Goal: Task Accomplishment & Management: Manage account settings

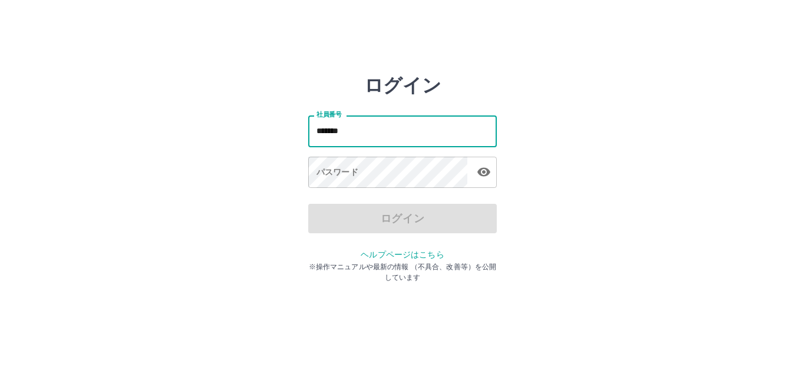
type input "*******"
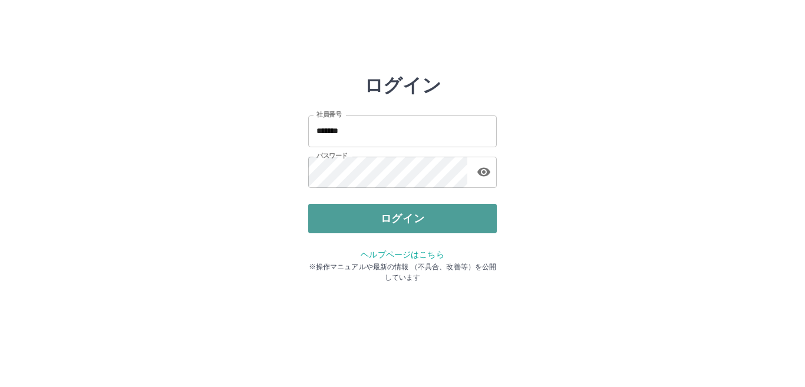
click at [407, 222] on button "ログイン" at bounding box center [402, 218] width 189 height 29
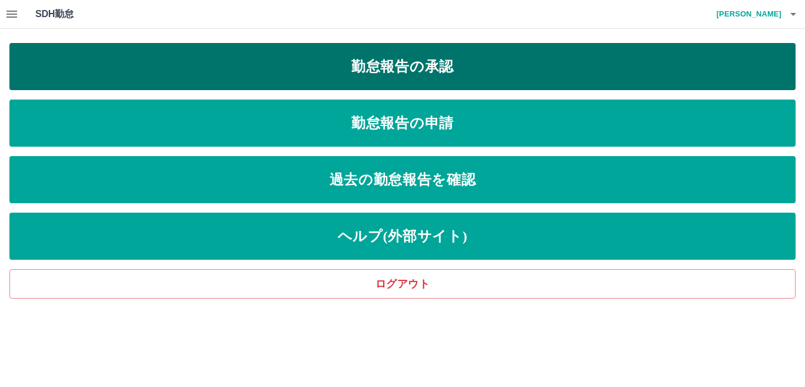
click at [241, 65] on link "勤怠報告の承認" at bounding box center [402, 66] width 786 height 47
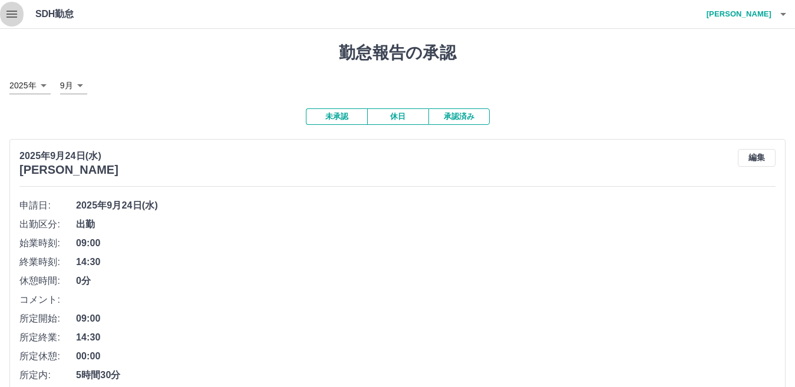
click at [14, 16] on icon "button" at bounding box center [11, 14] width 11 height 7
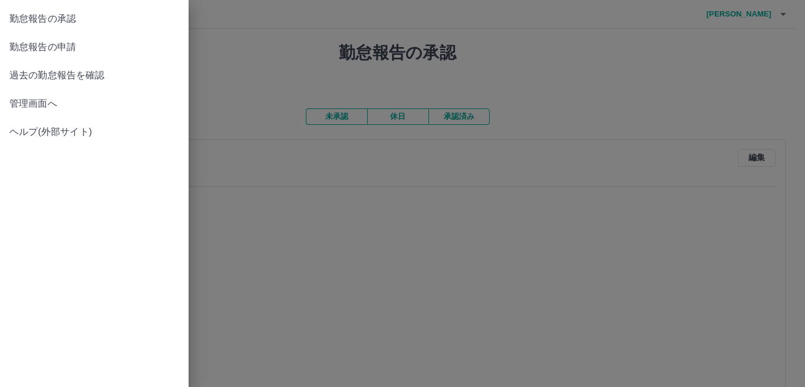
click at [31, 107] on span "管理画面へ" at bounding box center [94, 104] width 170 height 14
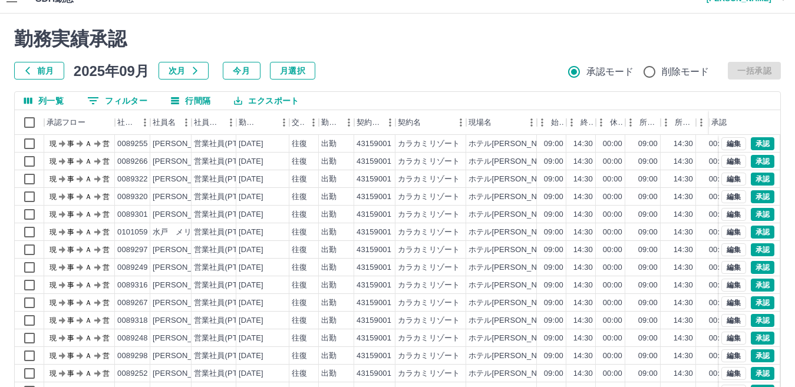
scroll to position [111, 0]
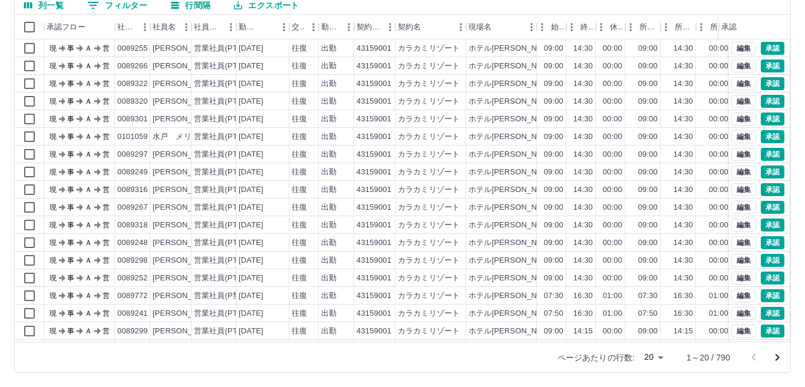
click at [648, 359] on body "SDH勤怠 [PERSON_NAME] 勤務実績承認 前月 [DATE] 次月 今月 月選択 承認モード 削除モード 一括承認 列一覧 0 フィルター 行間隔…" at bounding box center [402, 138] width 805 height 498
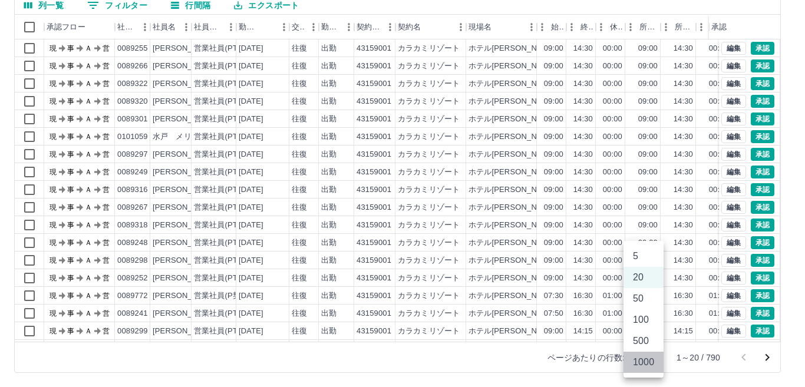
click at [648, 359] on li "1000" at bounding box center [643, 362] width 40 height 21
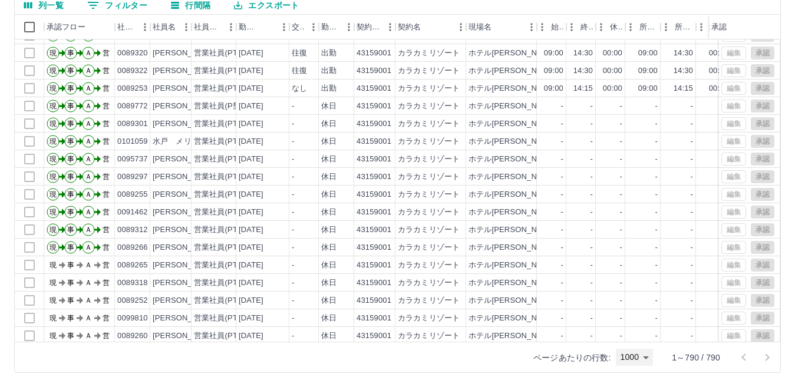
scroll to position [9900, 0]
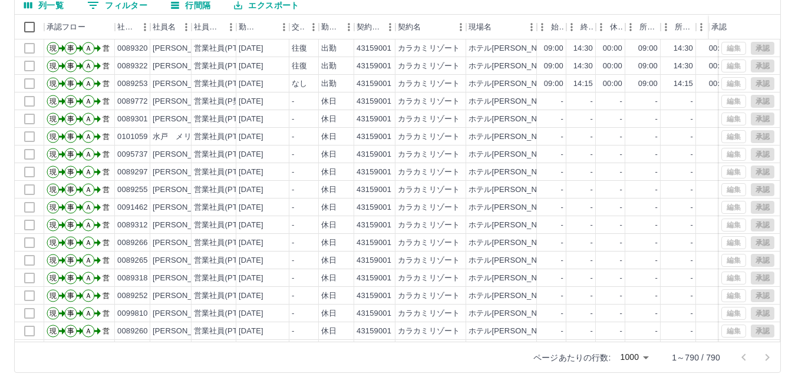
click at [645, 361] on body "SDH勤怠 [PERSON_NAME] 勤務実績承認 前月 [DATE] 次月 今月 月選択 承認モード 削除モード 一括承認 列一覧 0 フィルター 行間隔…" at bounding box center [397, 138] width 795 height 498
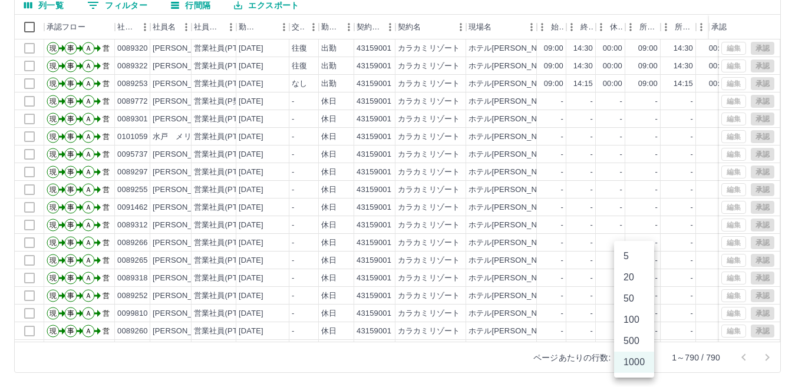
drag, startPoint x: 775, startPoint y: 247, endPoint x: 775, endPoint y: 203, distance: 44.8
click at [775, 203] on div at bounding box center [402, 193] width 805 height 387
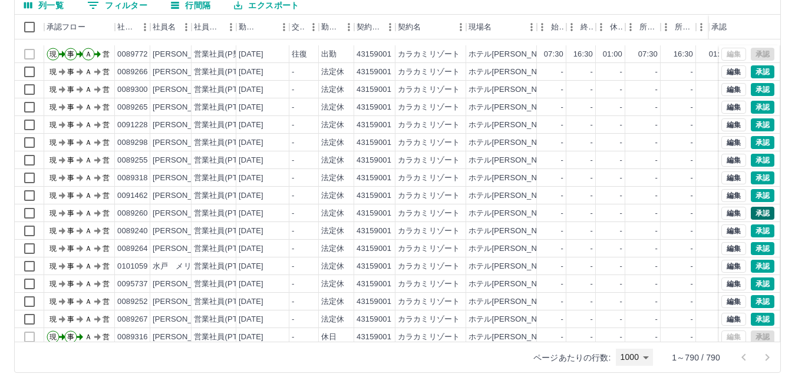
scroll to position [4655, 0]
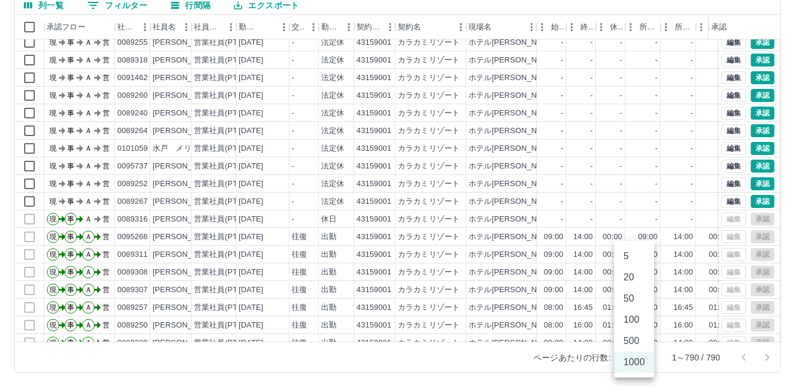
click at [646, 360] on body "SDH勤怠 [PERSON_NAME] 勤務実績承認 前月 [DATE] 次月 今月 月選択 承認モード 削除モード 一括承認 列一覧 0 フィルター 行間隔…" at bounding box center [402, 138] width 805 height 498
click at [635, 345] on li "500" at bounding box center [634, 341] width 40 height 21
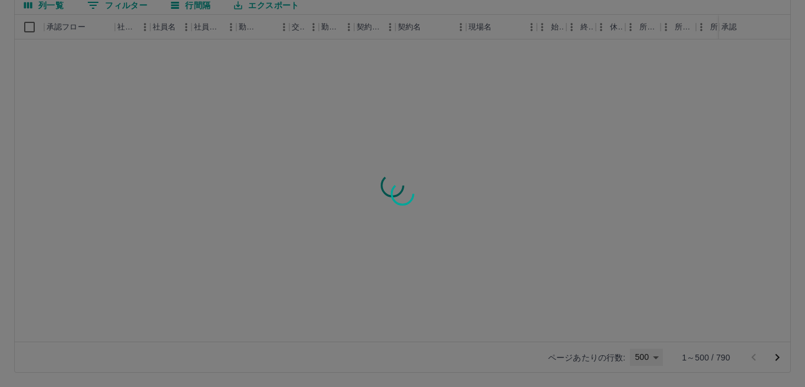
type input "***"
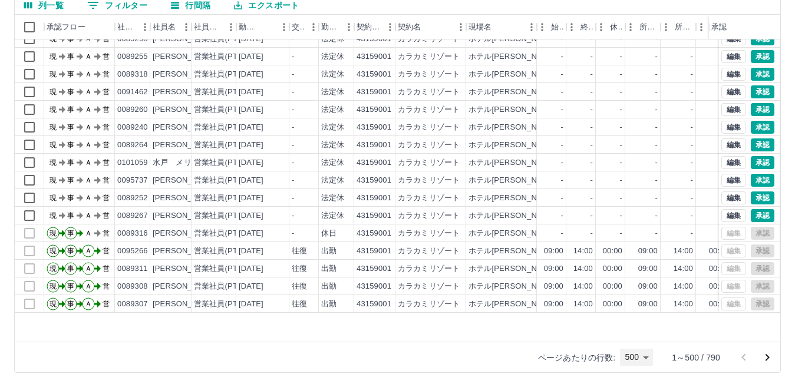
scroll to position [4548, 0]
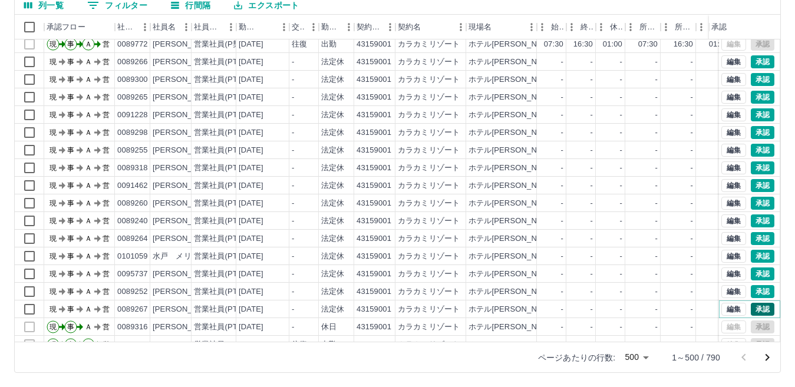
click at [751, 311] on button "承認" at bounding box center [763, 309] width 24 height 13
click at [751, 295] on button "承認" at bounding box center [763, 291] width 24 height 13
click at [751, 273] on button "承認" at bounding box center [763, 274] width 24 height 13
click at [761, 259] on button "承認" at bounding box center [763, 256] width 24 height 13
click at [757, 238] on button "承認" at bounding box center [763, 238] width 24 height 13
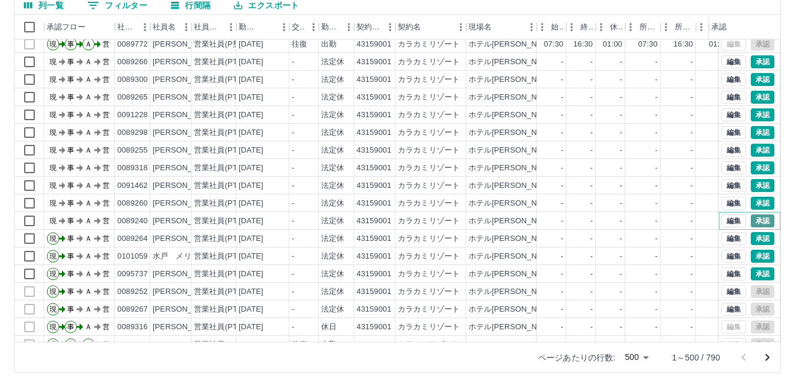
click at [751, 220] on button "承認" at bounding box center [763, 220] width 24 height 13
click at [750, 210] on div "編集 承認" at bounding box center [749, 203] width 61 height 18
click at [751, 204] on button "承認" at bounding box center [763, 203] width 24 height 13
click at [753, 185] on button "承認" at bounding box center [763, 185] width 24 height 13
click at [751, 167] on button "承認" at bounding box center [763, 167] width 24 height 13
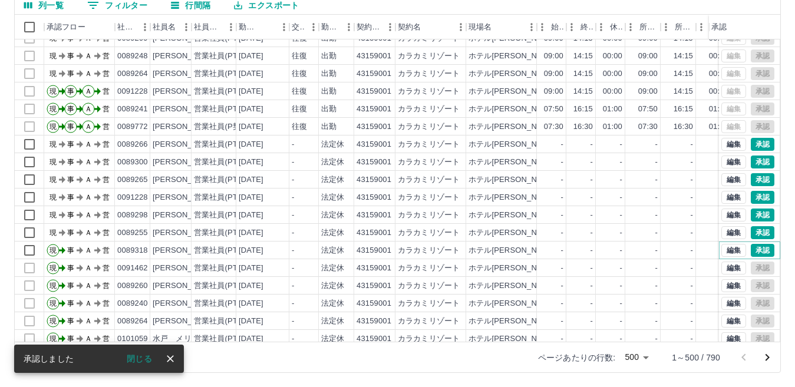
scroll to position [4430, 0]
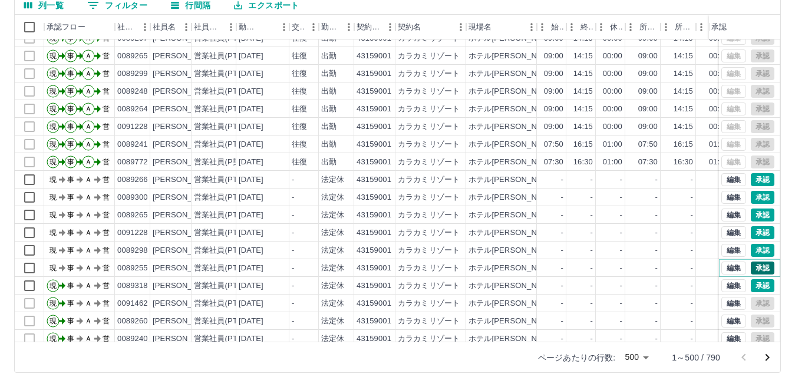
click at [754, 264] on button "承認" at bounding box center [763, 268] width 24 height 13
click at [751, 252] on button "承認" at bounding box center [763, 250] width 24 height 13
click at [751, 233] on button "承認" at bounding box center [763, 232] width 24 height 13
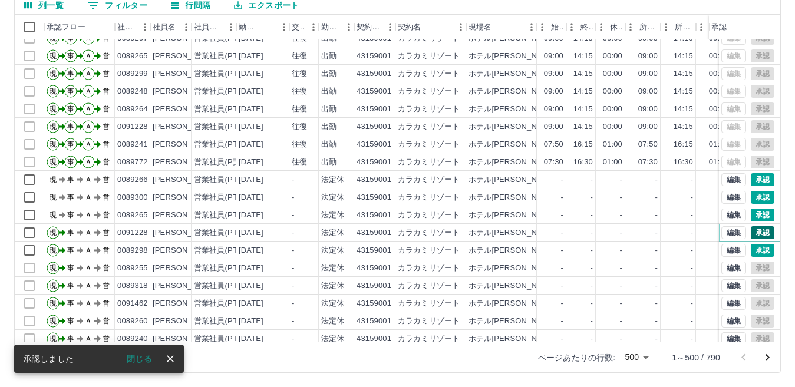
click at [753, 233] on button "承認" at bounding box center [763, 232] width 24 height 13
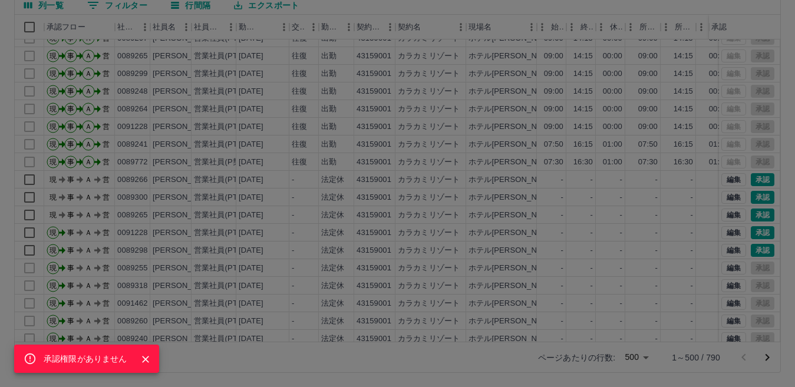
click at [753, 216] on div "承認権限がありません" at bounding box center [397, 193] width 795 height 387
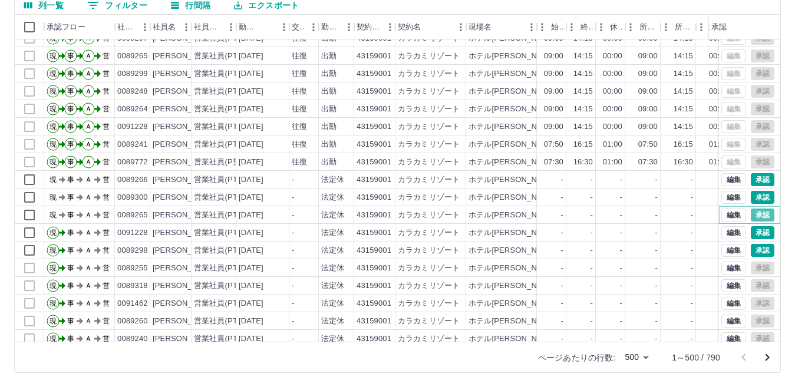
click at [753, 216] on button "承認" at bounding box center [763, 215] width 24 height 13
click at [751, 200] on button "承認" at bounding box center [763, 197] width 24 height 13
click at [751, 180] on button "承認" at bounding box center [763, 179] width 24 height 13
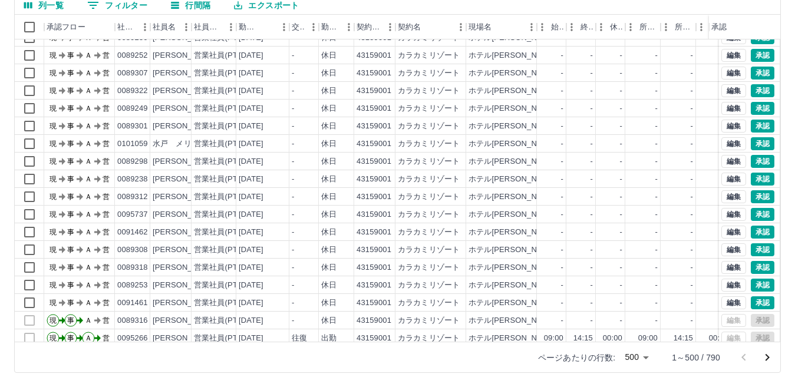
scroll to position [3899, 0]
click at [754, 301] on button "承認" at bounding box center [763, 303] width 24 height 13
click at [751, 287] on button "承認" at bounding box center [763, 285] width 24 height 13
click at [751, 269] on button "承認" at bounding box center [763, 268] width 24 height 13
click at [751, 251] on button "承認" at bounding box center [763, 250] width 24 height 13
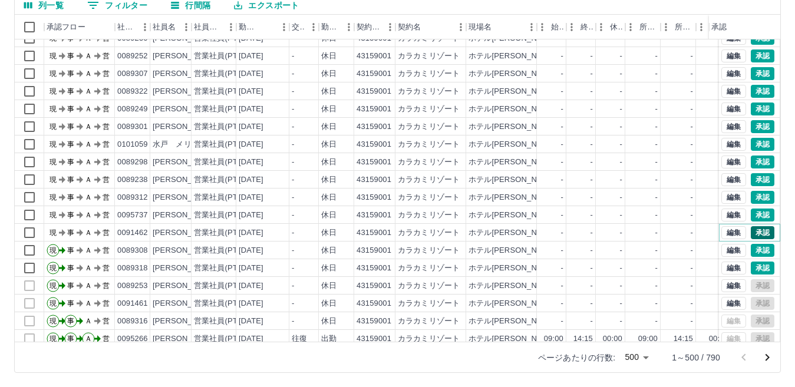
click at [751, 233] on button "承認" at bounding box center [763, 232] width 24 height 13
click at [752, 216] on button "承認" at bounding box center [763, 215] width 24 height 13
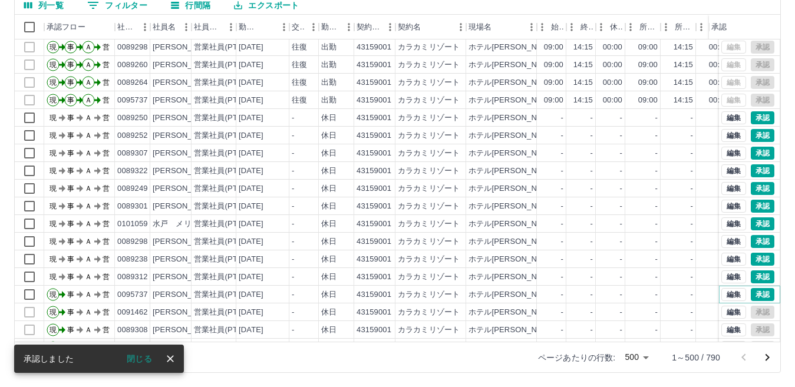
scroll to position [3840, 0]
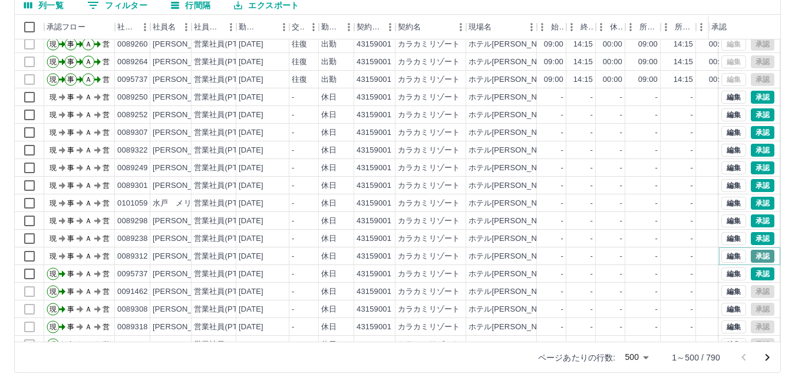
click at [751, 256] on button "承認" at bounding box center [763, 256] width 24 height 13
click at [754, 236] on button "承認" at bounding box center [763, 238] width 24 height 13
click at [751, 222] on button "承認" at bounding box center [763, 220] width 24 height 13
click at [753, 203] on button "承認" at bounding box center [763, 203] width 24 height 13
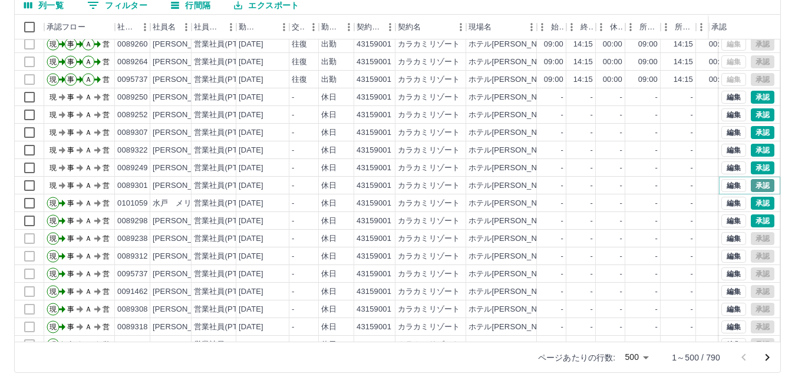
click at [751, 188] on button "承認" at bounding box center [763, 185] width 24 height 13
click at [754, 169] on button "承認" at bounding box center [763, 167] width 24 height 13
click at [758, 151] on button "承認" at bounding box center [763, 150] width 24 height 13
click at [753, 132] on button "承認" at bounding box center [763, 132] width 24 height 13
click at [753, 115] on button "承認" at bounding box center [763, 114] width 24 height 13
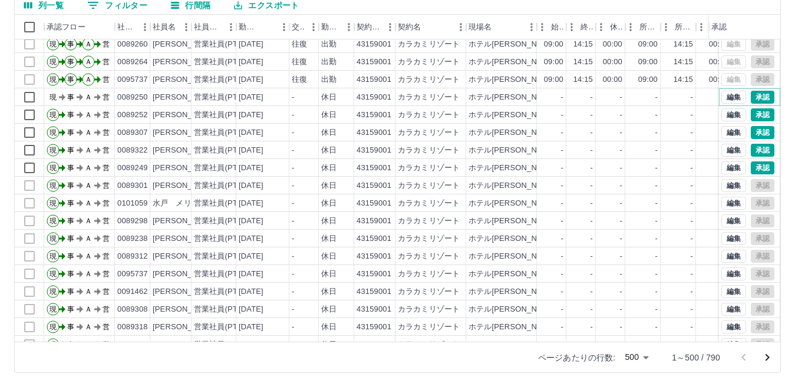
click at [751, 99] on button "承認" at bounding box center [763, 97] width 24 height 13
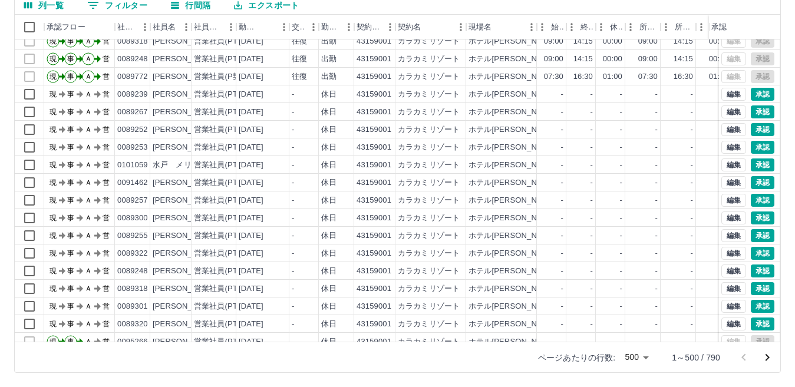
scroll to position [3192, 0]
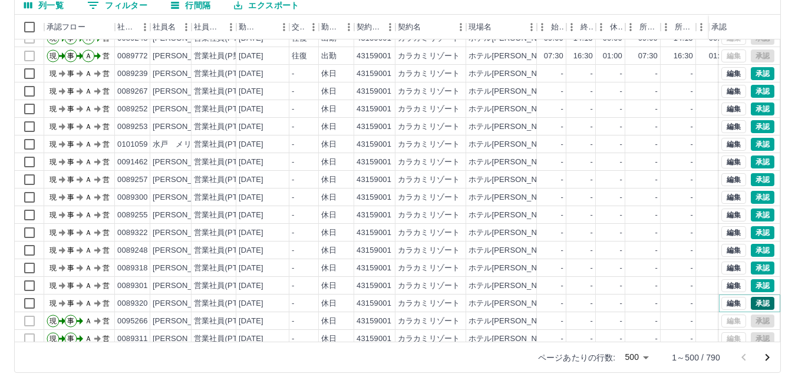
click at [754, 301] on button "承認" at bounding box center [763, 303] width 24 height 13
click at [751, 287] on button "承認" at bounding box center [763, 285] width 24 height 13
click at [753, 269] on button "承認" at bounding box center [763, 268] width 24 height 13
click at [751, 249] on button "承認" at bounding box center [763, 250] width 24 height 13
click at [751, 228] on button "承認" at bounding box center [763, 232] width 24 height 13
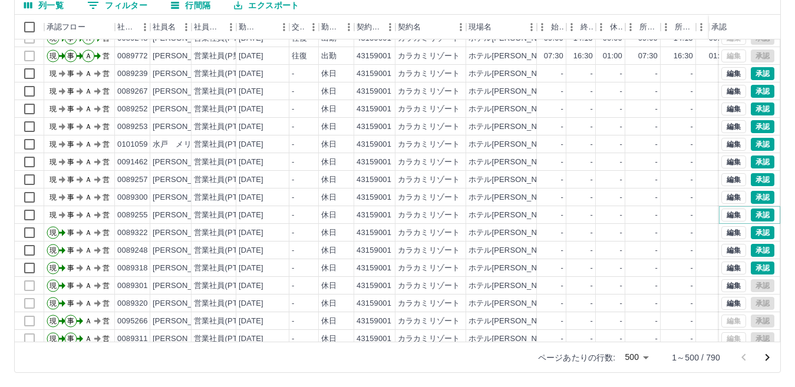
click at [751, 214] on button "承認" at bounding box center [763, 215] width 24 height 13
click at [756, 192] on button "承認" at bounding box center [763, 197] width 24 height 13
click at [751, 181] on button "承認" at bounding box center [763, 179] width 24 height 13
click at [751, 162] on button "承認" at bounding box center [763, 162] width 24 height 13
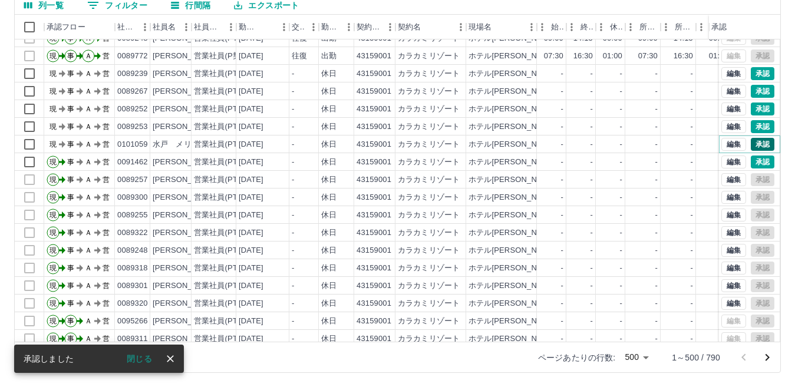
click at [751, 143] on button "承認" at bounding box center [763, 144] width 24 height 13
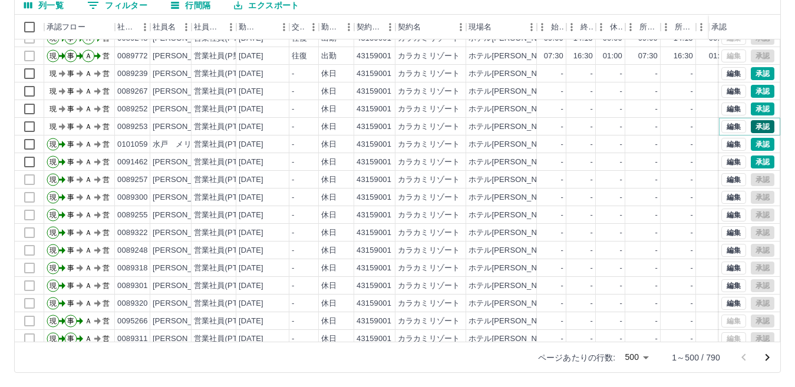
click at [754, 127] on button "承認" at bounding box center [763, 126] width 24 height 13
click at [751, 110] on button "承認" at bounding box center [763, 109] width 24 height 13
click at [754, 94] on button "承認" at bounding box center [763, 91] width 24 height 13
click at [751, 74] on button "承認" at bounding box center [763, 73] width 24 height 13
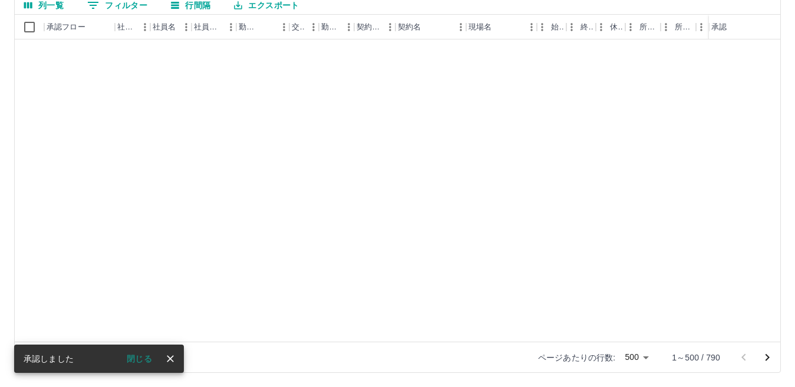
scroll to position [1248, 0]
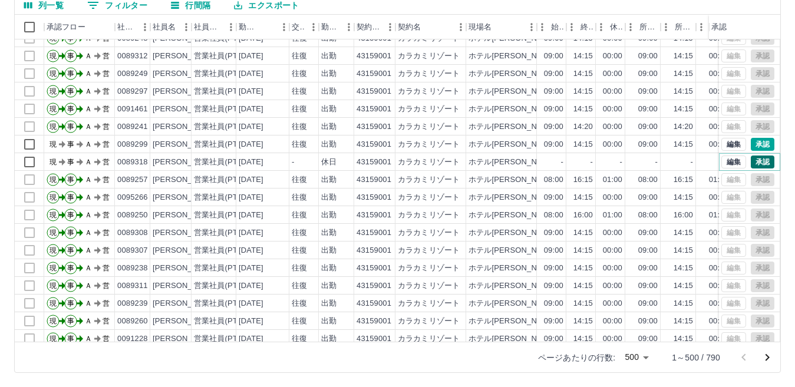
click at [754, 164] on button "承認" at bounding box center [763, 162] width 24 height 13
click at [751, 144] on button "承認" at bounding box center [763, 144] width 24 height 13
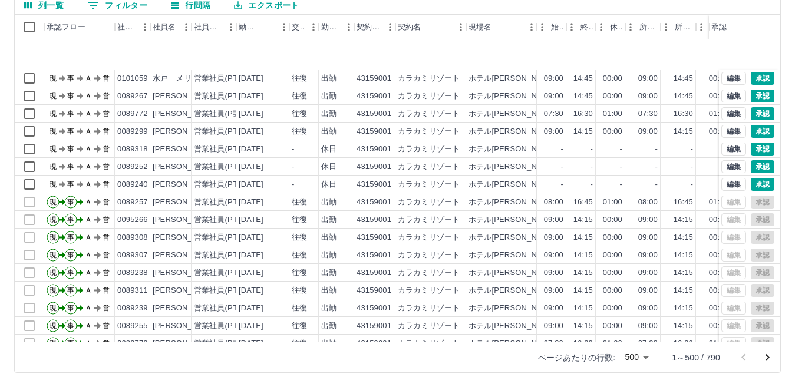
scroll to position [835, 0]
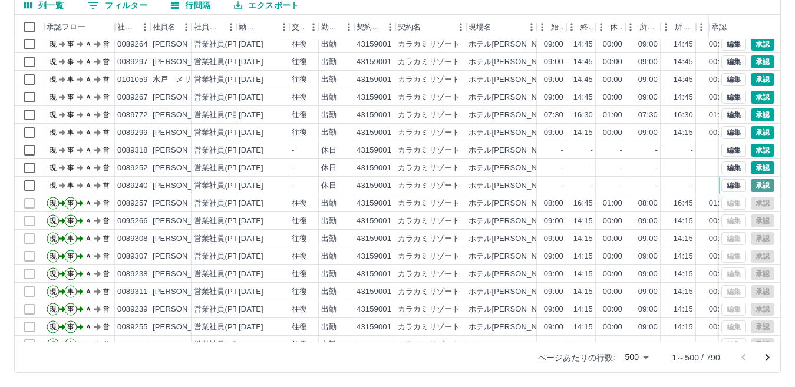
click at [753, 183] on button "承認" at bounding box center [763, 185] width 24 height 13
click at [753, 169] on button "承認" at bounding box center [763, 167] width 24 height 13
click at [754, 149] on button "承認" at bounding box center [763, 150] width 24 height 13
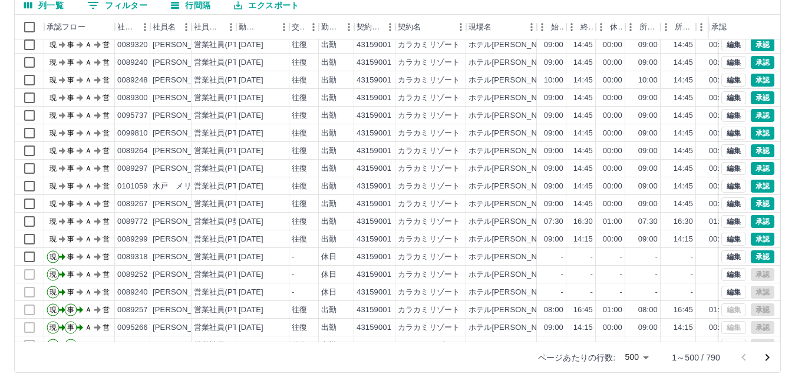
scroll to position [707, 0]
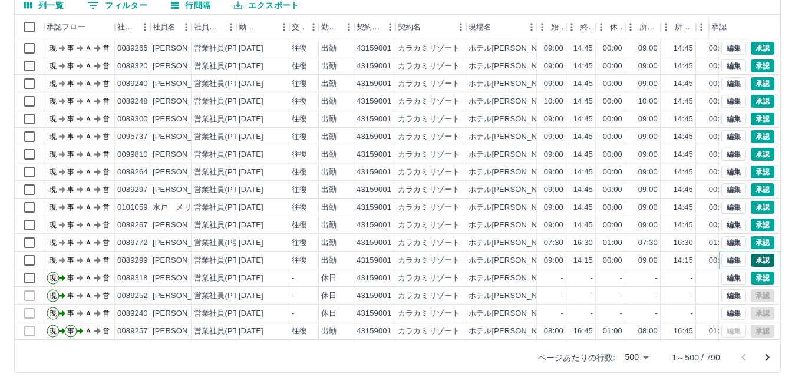
click at [758, 260] on button "承認" at bounding box center [763, 260] width 24 height 13
click at [751, 243] on button "承認" at bounding box center [763, 242] width 24 height 13
click at [751, 225] on button "承認" at bounding box center [763, 225] width 24 height 13
click at [753, 208] on button "承認" at bounding box center [763, 207] width 24 height 13
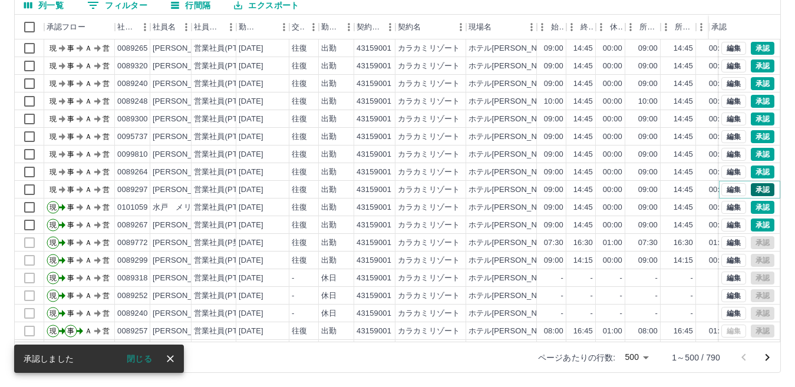
click at [752, 187] on button "承認" at bounding box center [763, 189] width 24 height 13
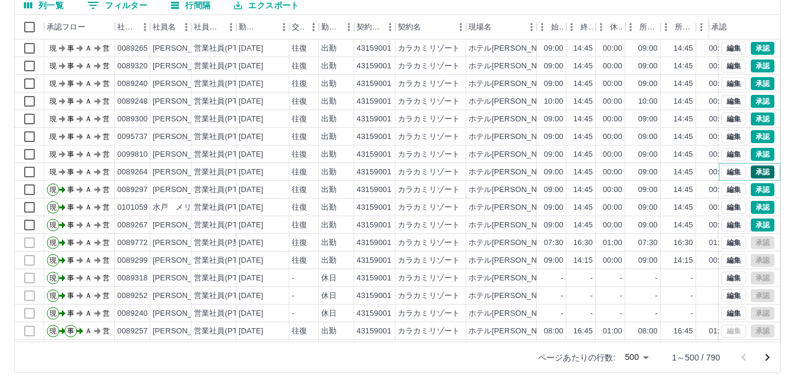
click at [751, 173] on button "承認" at bounding box center [763, 172] width 24 height 13
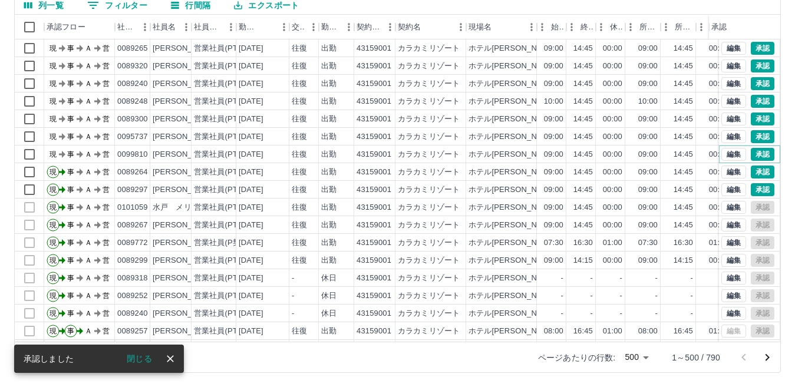
click at [751, 153] on button "承認" at bounding box center [763, 154] width 24 height 13
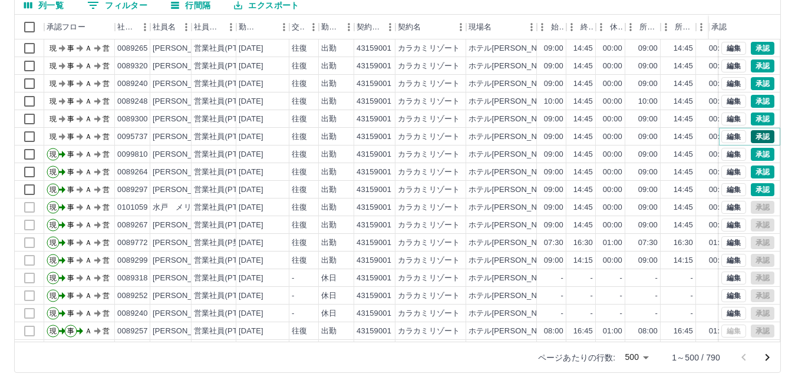
click at [753, 135] on button "承認" at bounding box center [763, 136] width 24 height 13
click at [751, 121] on button "承認" at bounding box center [763, 119] width 24 height 13
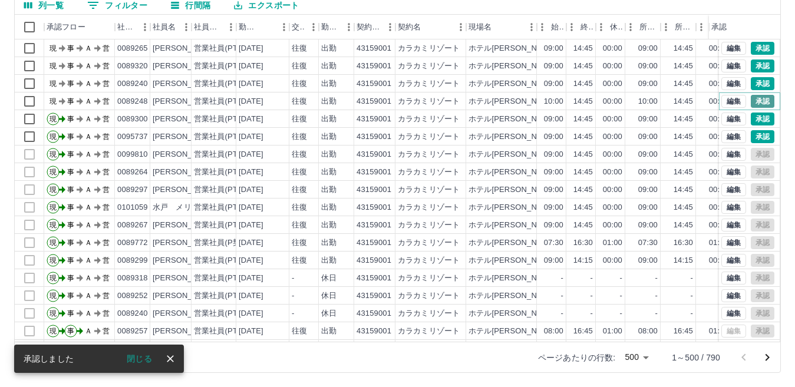
click at [751, 101] on button "承認" at bounding box center [763, 101] width 24 height 13
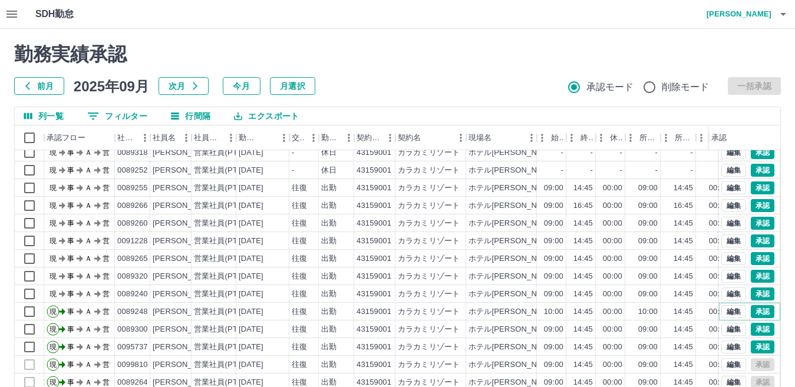
scroll to position [589, 0]
click at [751, 310] on button "承認" at bounding box center [763, 312] width 24 height 13
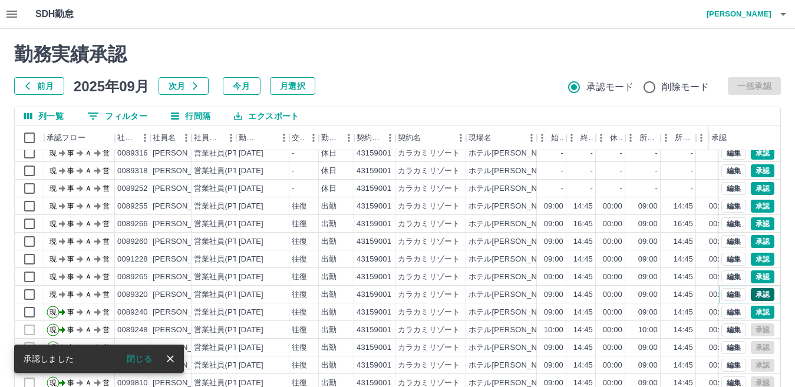
click at [752, 295] on button "承認" at bounding box center [763, 294] width 24 height 13
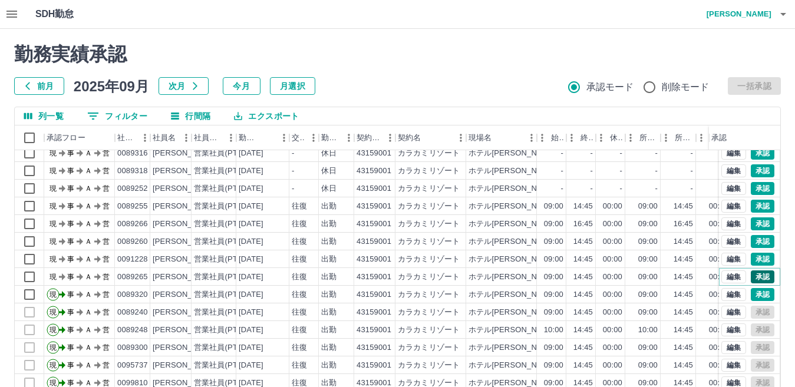
click at [751, 278] on button "承認" at bounding box center [763, 276] width 24 height 13
click at [751, 260] on button "承認" at bounding box center [763, 259] width 24 height 13
click at [751, 242] on button "承認" at bounding box center [763, 241] width 24 height 13
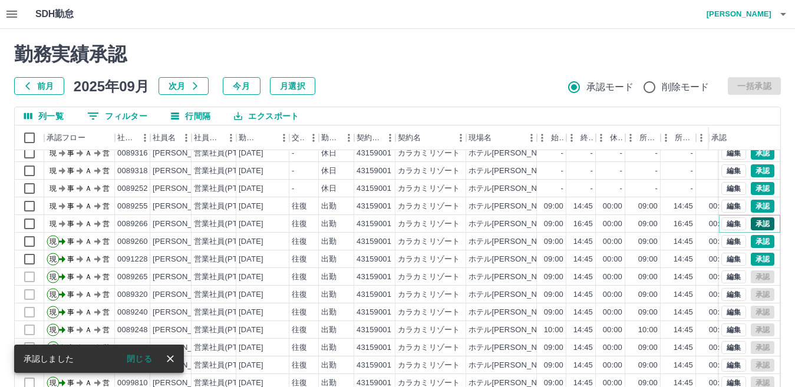
click at [752, 224] on button "承認" at bounding box center [763, 223] width 24 height 13
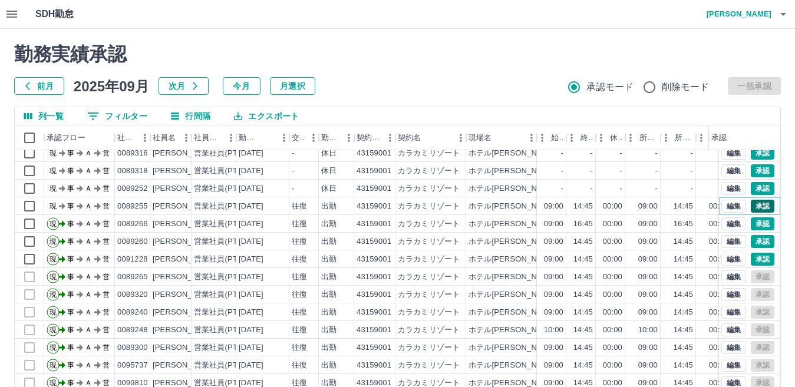
click at [752, 206] on button "承認" at bounding box center [763, 206] width 24 height 13
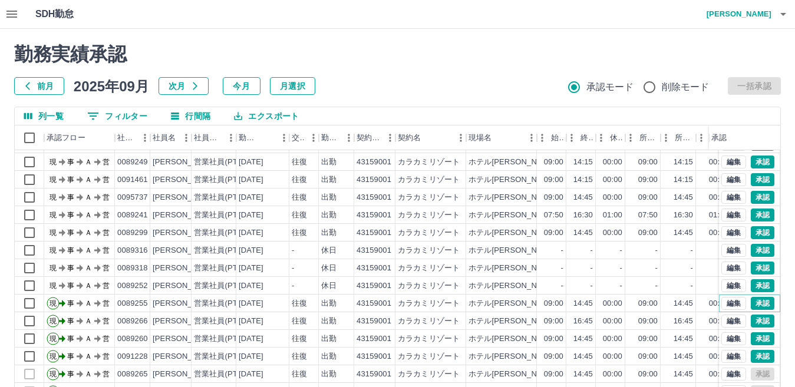
scroll to position [471, 0]
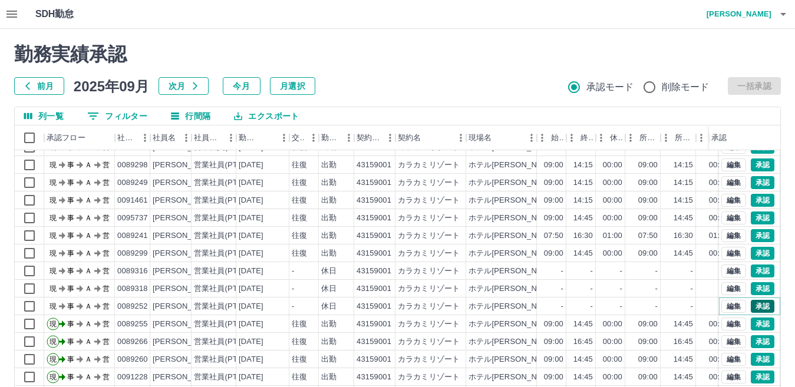
click at [755, 305] on button "承認" at bounding box center [763, 306] width 24 height 13
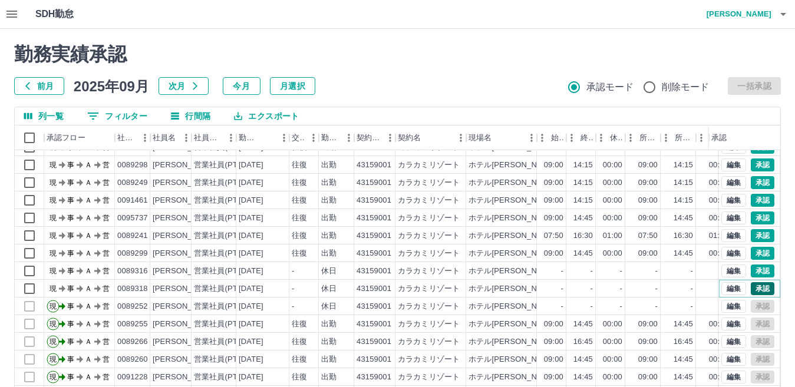
click at [751, 289] on button "承認" at bounding box center [763, 288] width 24 height 13
click at [752, 275] on button "承認" at bounding box center [763, 271] width 24 height 13
click at [751, 252] on button "承認" at bounding box center [763, 253] width 24 height 13
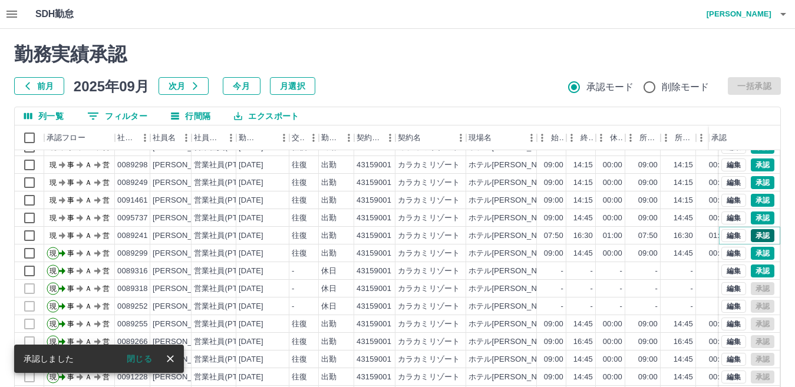
click at [751, 236] on button "承認" at bounding box center [763, 235] width 24 height 13
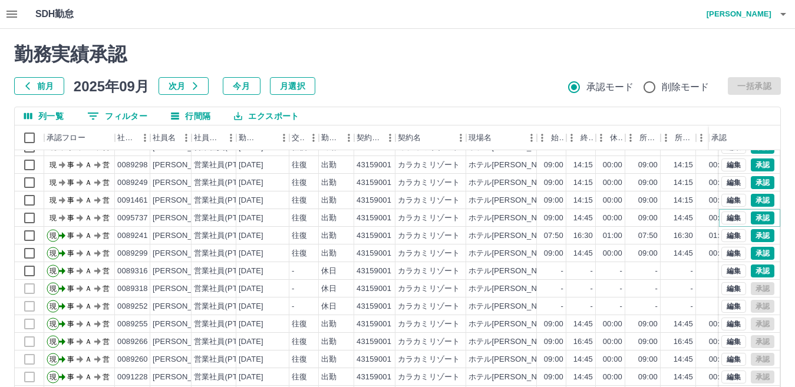
click at [753, 216] on button "承認" at bounding box center [763, 218] width 24 height 13
click at [751, 202] on button "承認" at bounding box center [763, 200] width 24 height 13
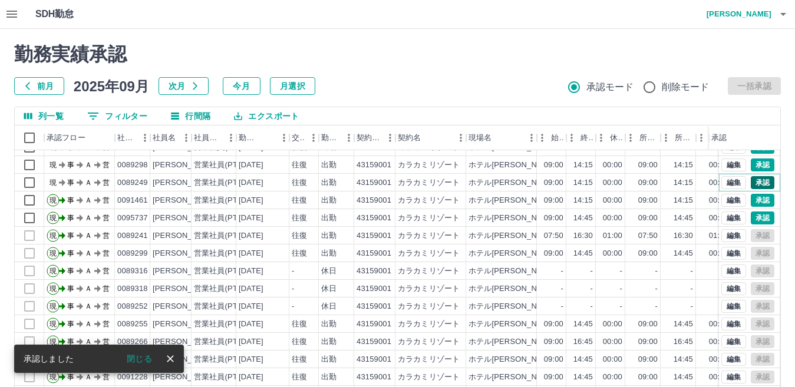
click at [751, 183] on button "承認" at bounding box center [763, 182] width 24 height 13
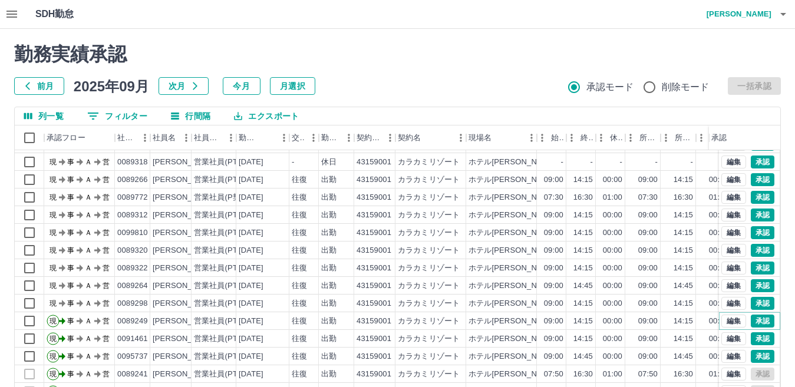
scroll to position [354, 0]
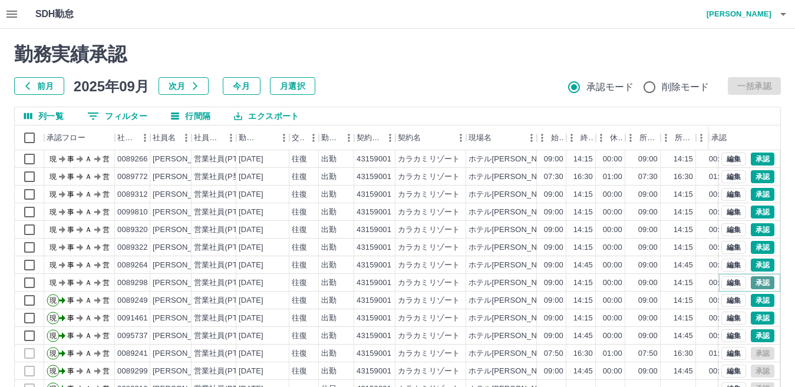
click at [751, 283] on button "承認" at bounding box center [763, 282] width 24 height 13
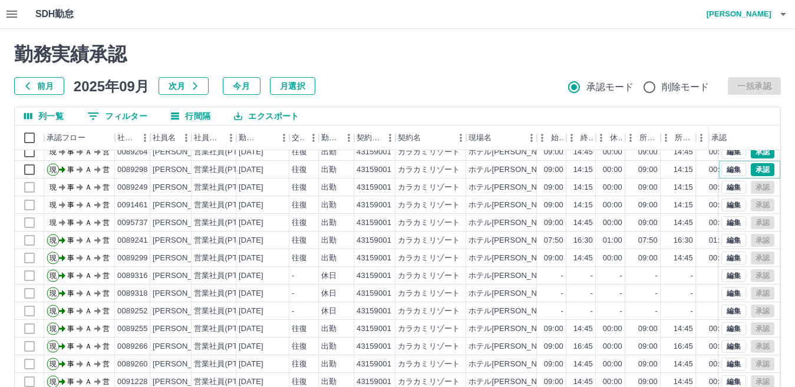
scroll to position [412, 0]
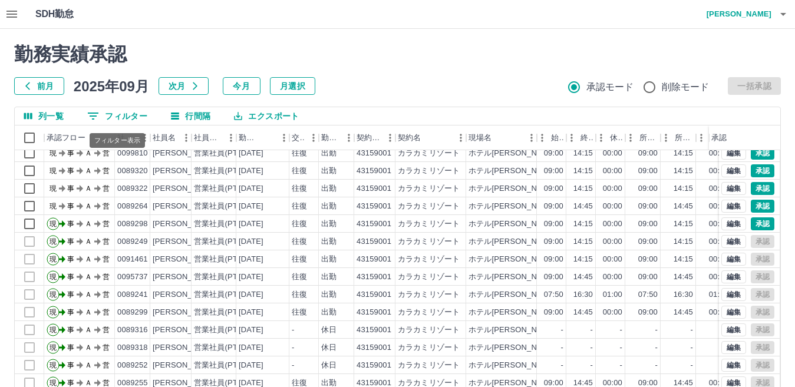
click at [136, 114] on button "0 フィルター" at bounding box center [117, 116] width 79 height 18
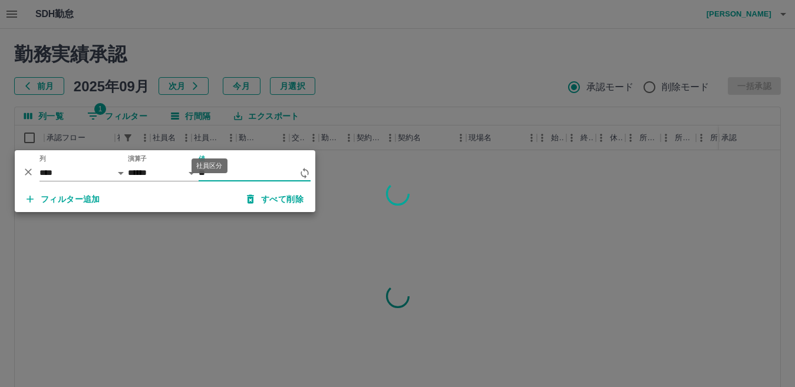
scroll to position [0, 0]
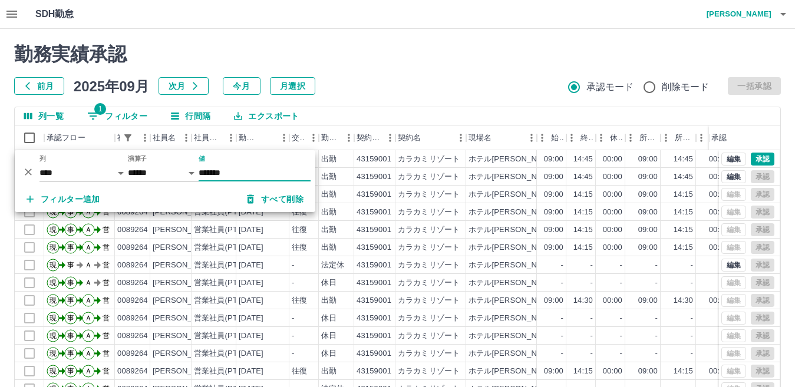
type input "*******"
click at [396, 98] on div "勤務実績承認 前月 [DATE] 次月 今月 月選択 承認モード 削除モード 一括承認 列一覧 1 フィルター 行間隔 エクスポート 承認フロー 社員番号 社…" at bounding box center [397, 263] width 795 height 469
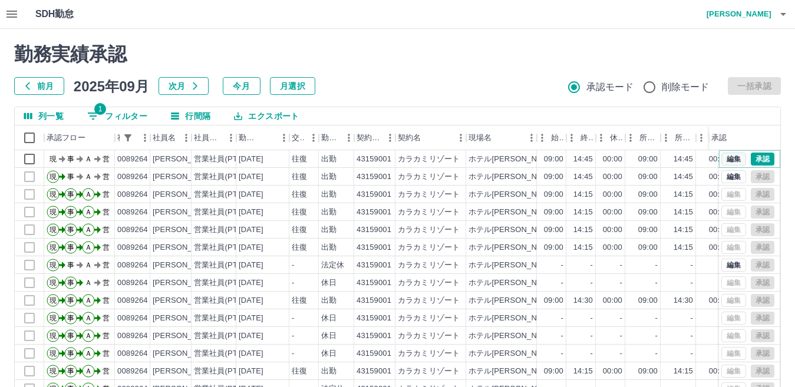
click at [721, 160] on button "編集" at bounding box center [733, 159] width 25 height 13
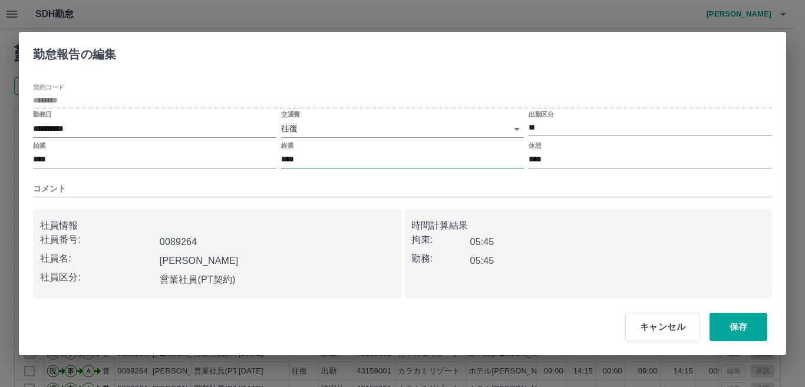
click at [324, 164] on input "****" at bounding box center [402, 159] width 243 height 17
type input "****"
click at [731, 326] on button "保存" at bounding box center [738, 327] width 58 height 28
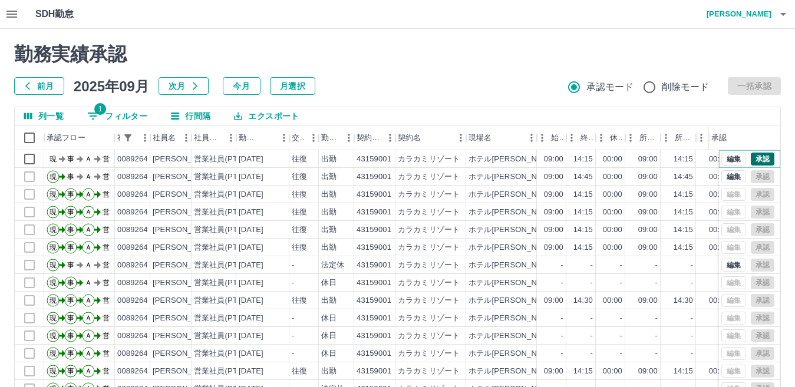
click at [751, 157] on button "承認" at bounding box center [763, 159] width 24 height 13
click at [121, 118] on button "1 フィルター" at bounding box center [117, 116] width 79 height 18
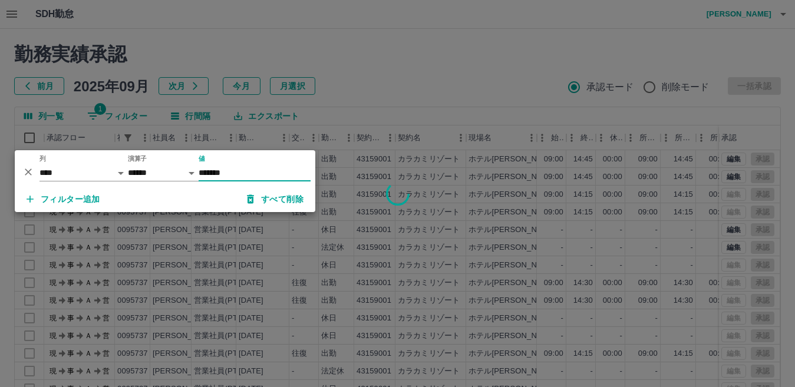
type input "*******"
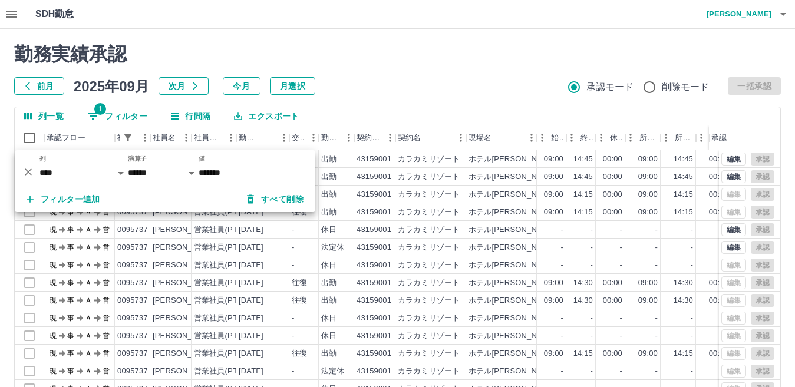
click at [413, 116] on div at bounding box center [397, 193] width 795 height 387
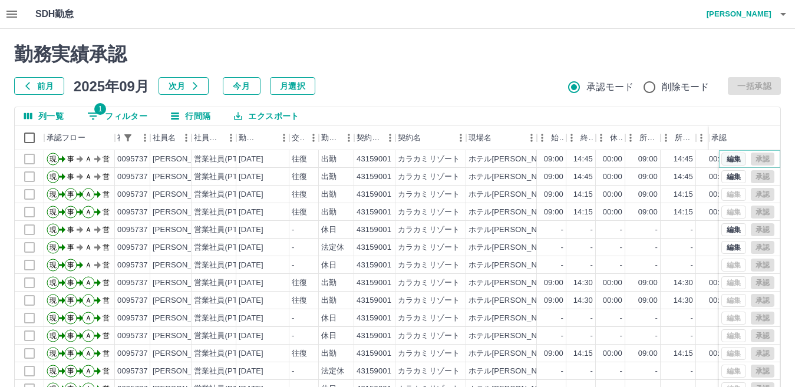
click at [724, 160] on button "編集" at bounding box center [733, 159] width 25 height 13
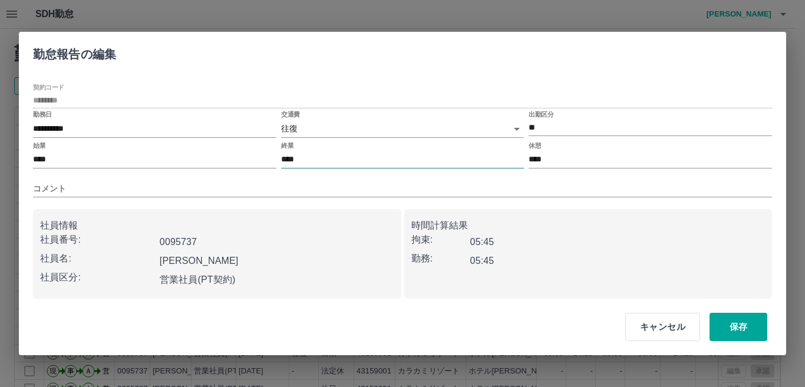
click at [332, 159] on input "****" at bounding box center [402, 159] width 243 height 17
type input "****"
drag, startPoint x: 748, startPoint y: 324, endPoint x: 342, endPoint y: 228, distance: 417.2
click at [746, 323] on button "保存" at bounding box center [738, 327] width 58 height 28
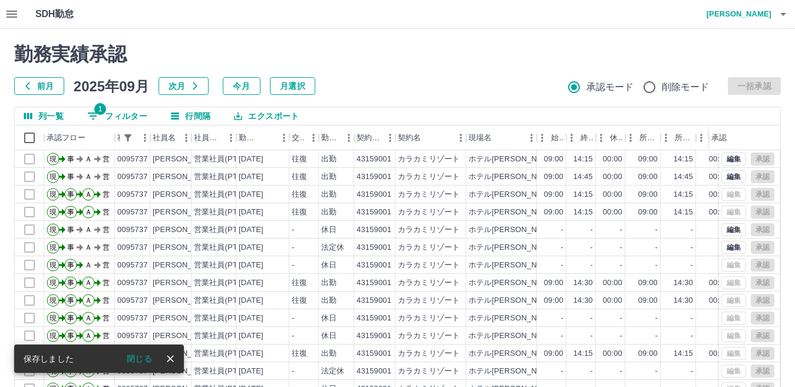
click at [135, 118] on button "1 フィルター" at bounding box center [117, 116] width 79 height 18
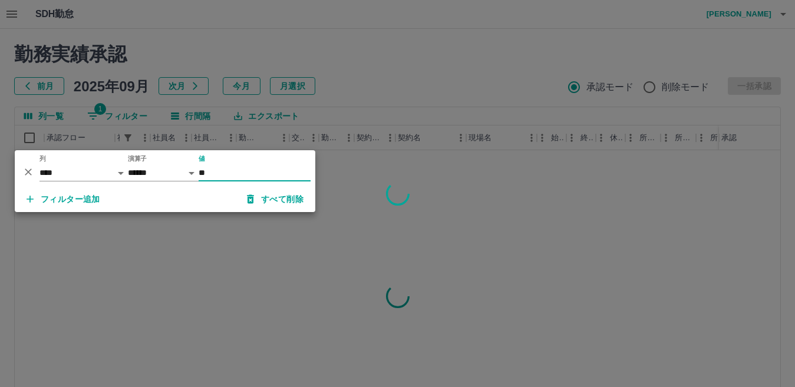
type input "*"
click at [354, 117] on div at bounding box center [397, 193] width 795 height 387
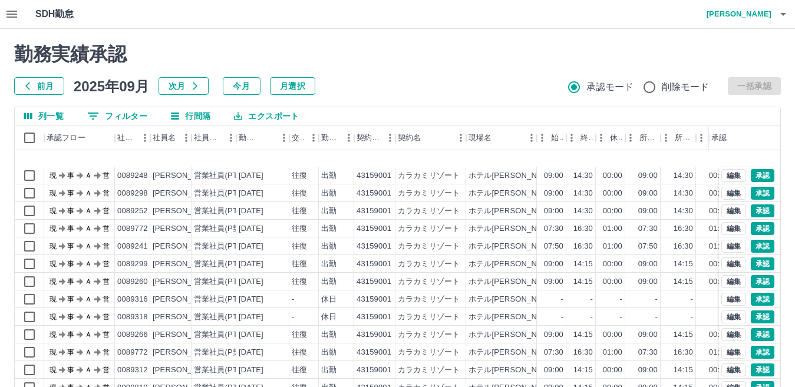
scroll to position [295, 0]
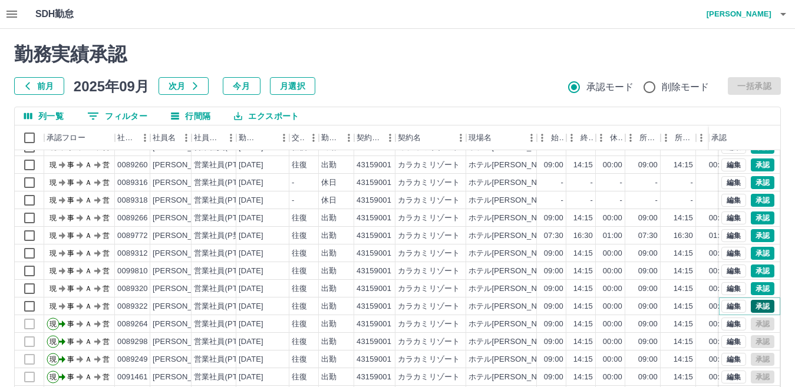
click at [752, 303] on button "承認" at bounding box center [763, 306] width 24 height 13
click at [751, 289] on button "承認" at bounding box center [763, 288] width 24 height 13
click at [752, 273] on button "承認" at bounding box center [763, 271] width 24 height 13
click at [753, 252] on button "承認" at bounding box center [763, 253] width 24 height 13
click at [752, 234] on button "承認" at bounding box center [763, 235] width 24 height 13
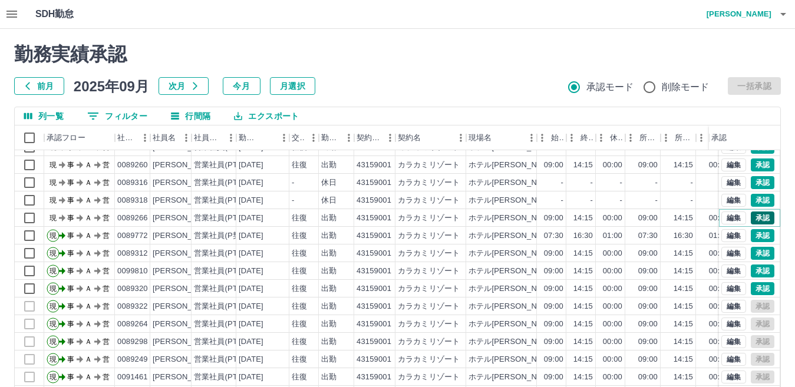
click at [751, 216] on button "承認" at bounding box center [763, 218] width 24 height 13
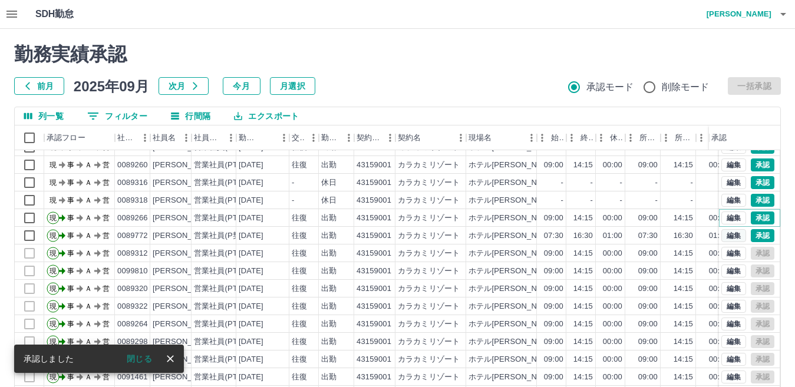
scroll to position [177, 0]
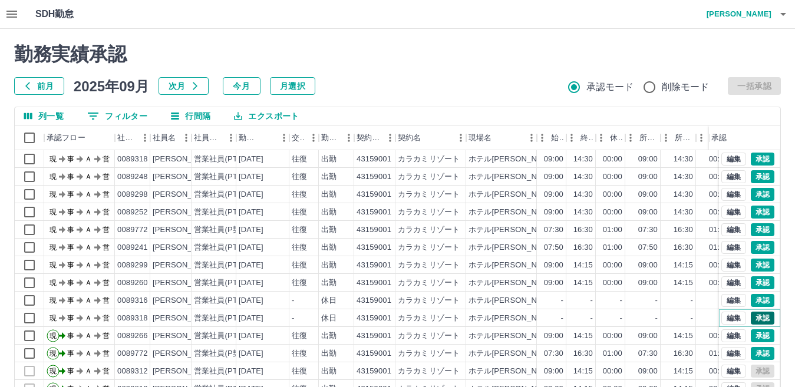
click at [754, 319] on button "承認" at bounding box center [763, 318] width 24 height 13
click at [751, 302] on button "承認" at bounding box center [763, 300] width 24 height 13
click at [754, 282] on button "承認" at bounding box center [763, 282] width 24 height 13
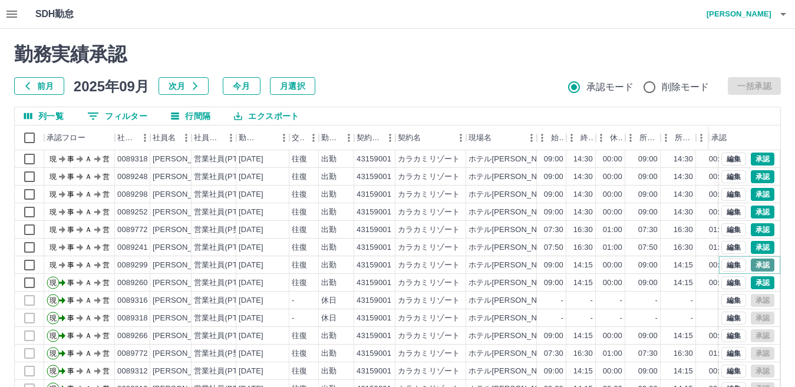
click at [751, 267] on button "承認" at bounding box center [763, 265] width 24 height 13
click at [751, 249] on button "承認" at bounding box center [763, 247] width 24 height 13
click at [752, 229] on button "承認" at bounding box center [763, 229] width 24 height 13
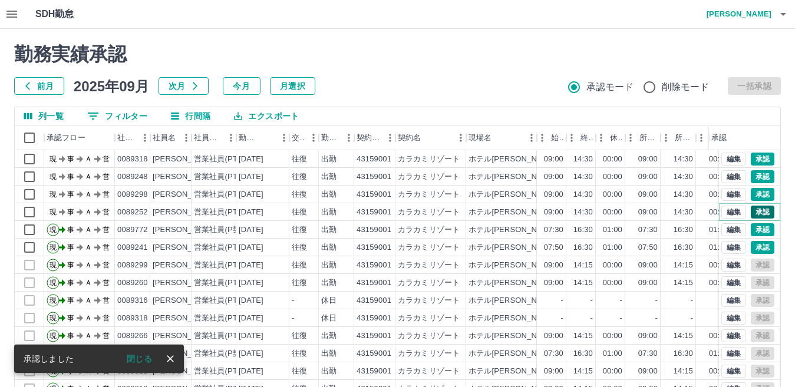
click at [752, 211] on button "承認" at bounding box center [763, 212] width 24 height 13
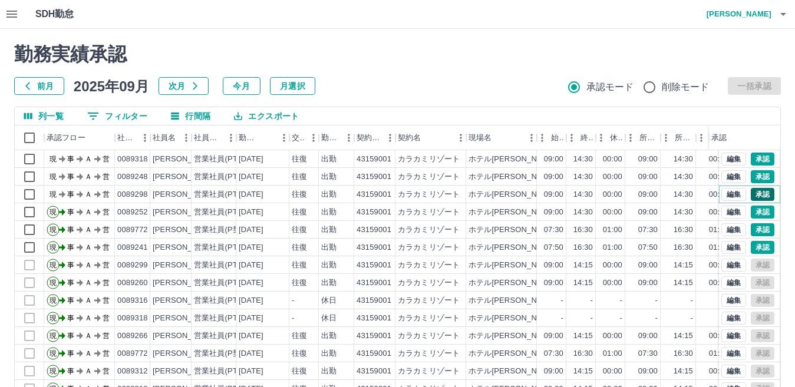
click at [751, 194] on button "承認" at bounding box center [763, 194] width 24 height 13
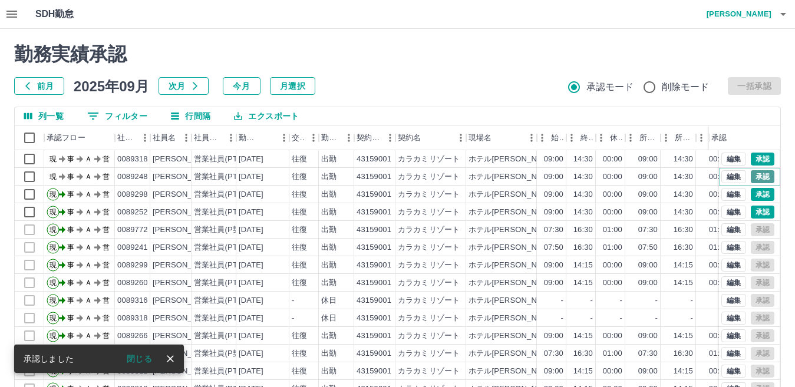
click at [751, 176] on button "承認" at bounding box center [763, 176] width 24 height 13
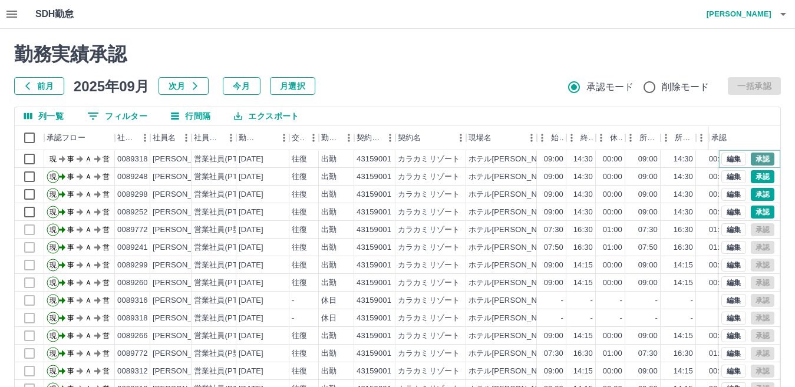
click at [754, 159] on button "承認" at bounding box center [763, 159] width 24 height 13
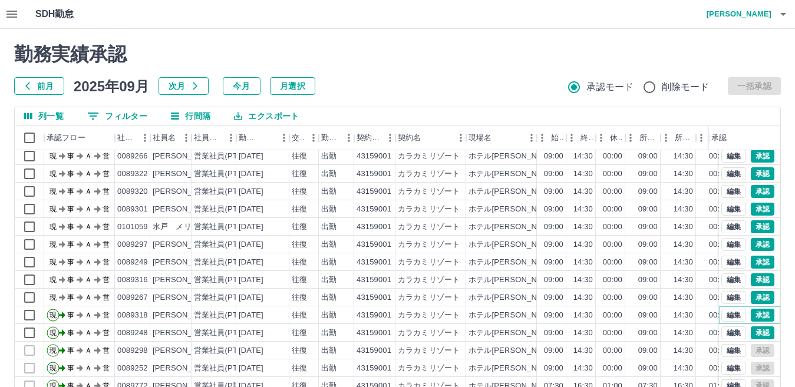
scroll to position [0, 0]
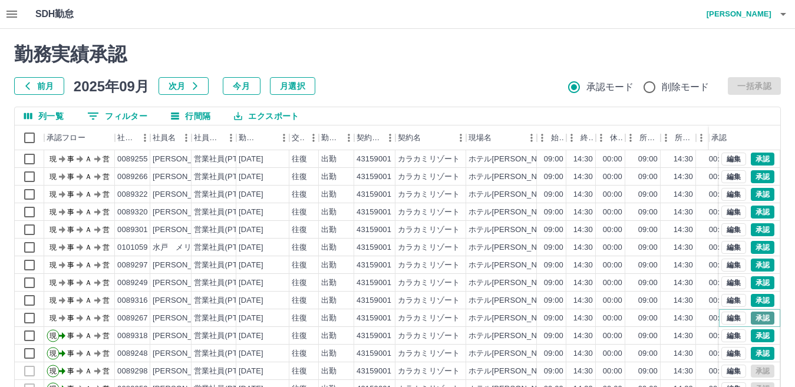
click at [754, 317] on button "承認" at bounding box center [763, 318] width 24 height 13
click at [751, 302] on button "承認" at bounding box center [763, 300] width 24 height 13
click at [753, 299] on div at bounding box center [397, 193] width 795 height 387
click at [752, 282] on button "承認" at bounding box center [763, 282] width 24 height 13
click at [751, 263] on button "承認" at bounding box center [763, 265] width 24 height 13
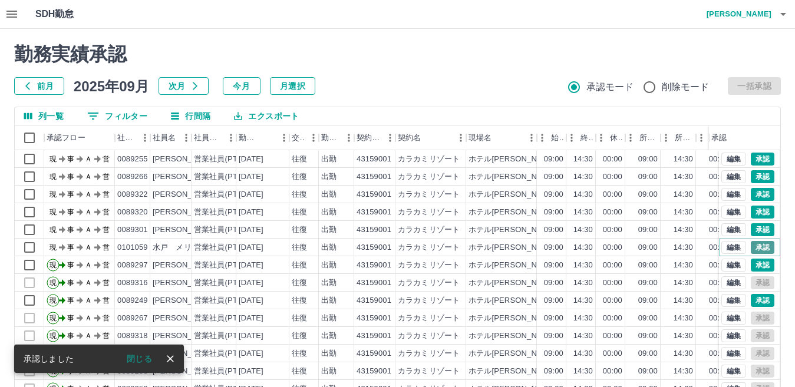
click at [753, 247] on button "承認" at bounding box center [763, 247] width 24 height 13
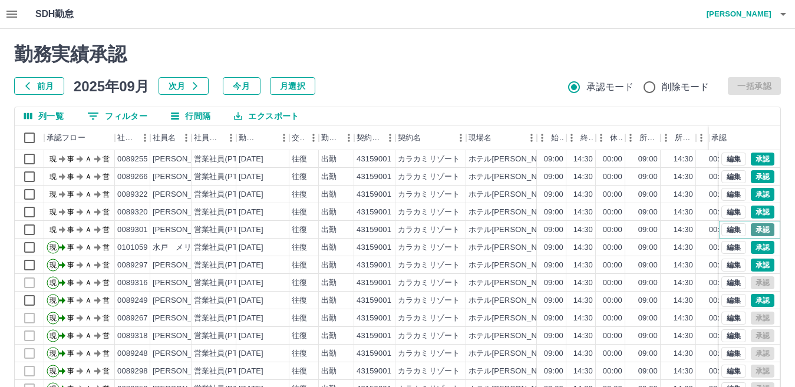
click at [751, 228] on button "承認" at bounding box center [763, 229] width 24 height 13
click at [752, 210] on button "承認" at bounding box center [763, 212] width 24 height 13
click at [751, 194] on button "承認" at bounding box center [763, 194] width 24 height 13
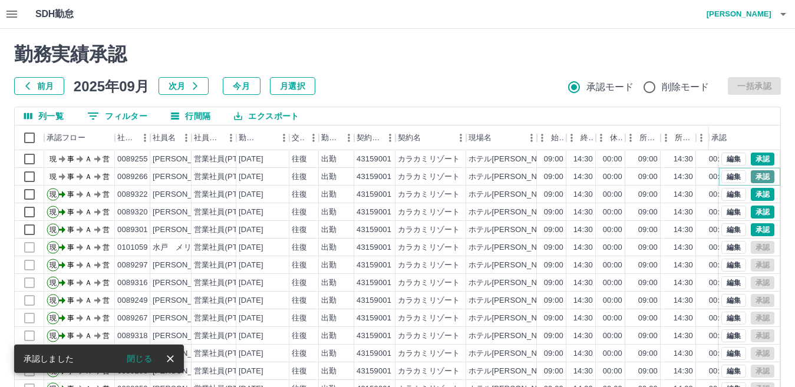
click at [751, 178] on button "承認" at bounding box center [763, 176] width 24 height 13
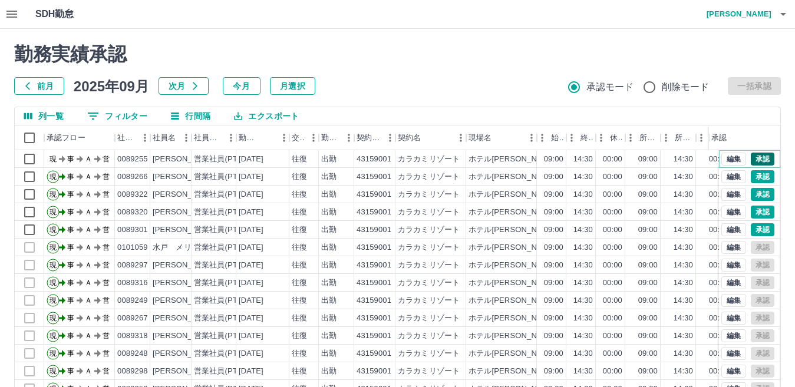
click at [751, 160] on button "承認" at bounding box center [763, 159] width 24 height 13
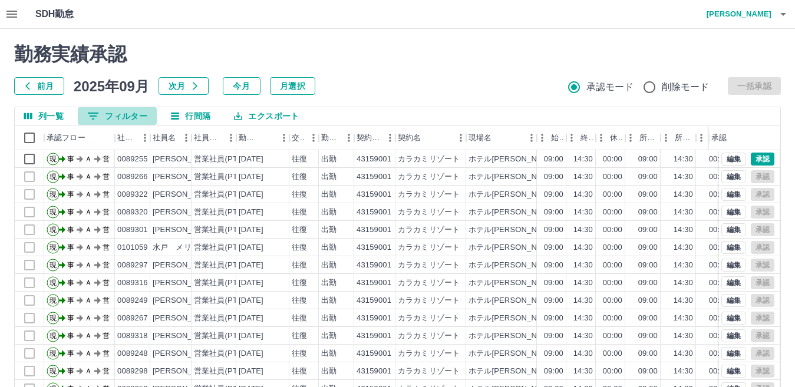
click at [115, 117] on button "0 フィルター" at bounding box center [117, 116] width 79 height 18
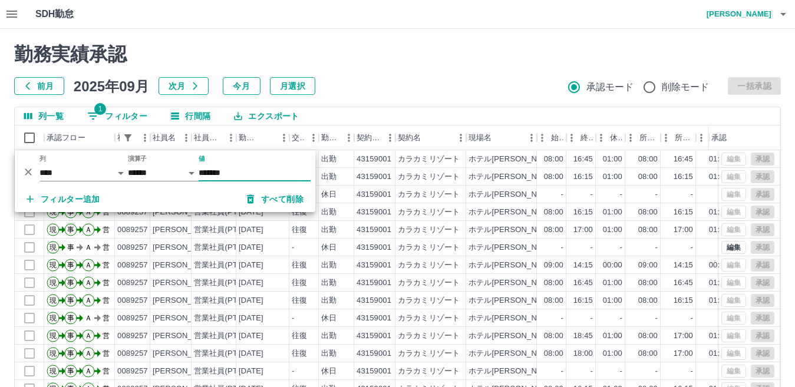
type input "*******"
click at [384, 113] on div "列一覧 1 フィルター 行間隔 エクスポート" at bounding box center [397, 116] width 765 height 18
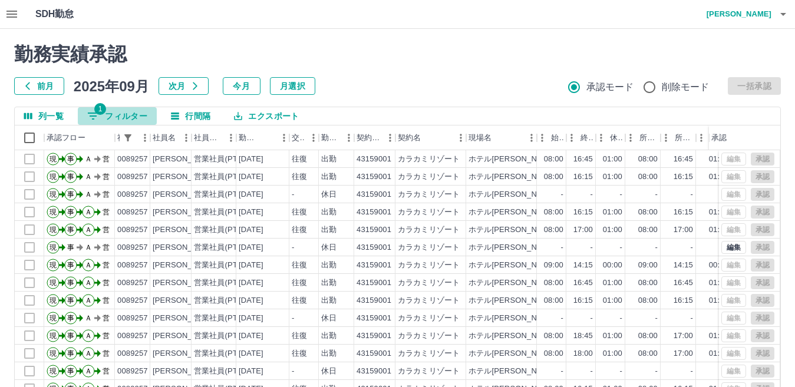
click at [133, 114] on button "1 フィルター" at bounding box center [117, 116] width 79 height 18
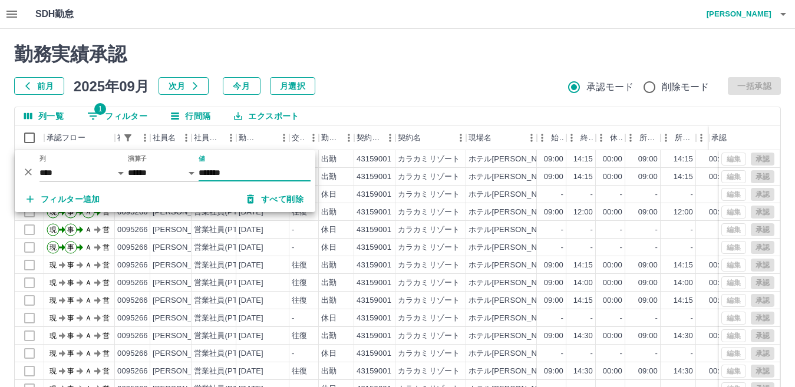
type input "*******"
click at [374, 117] on div "列一覧 1 フィルター 行間隔 エクスポート" at bounding box center [397, 116] width 765 height 18
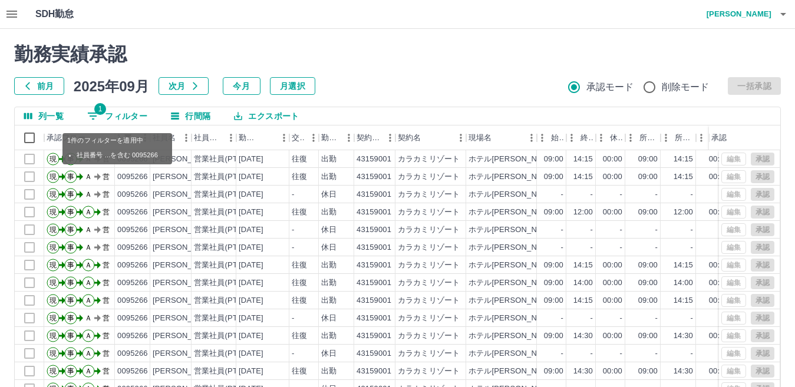
click at [118, 115] on button "1 フィルター" at bounding box center [117, 116] width 79 height 18
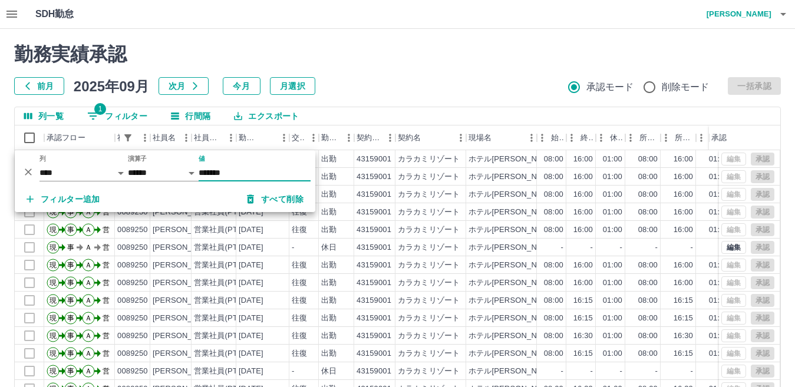
type input "*******"
click at [361, 116] on div "列一覧 1 フィルター 行間隔 エクスポート" at bounding box center [397, 116] width 765 height 18
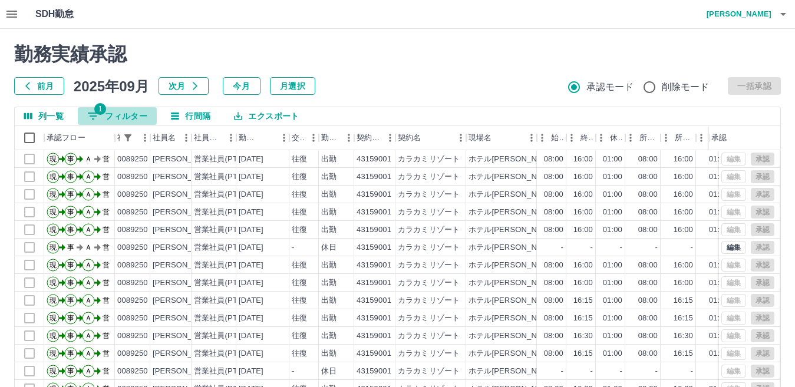
click at [127, 116] on button "1 フィルター" at bounding box center [117, 116] width 79 height 18
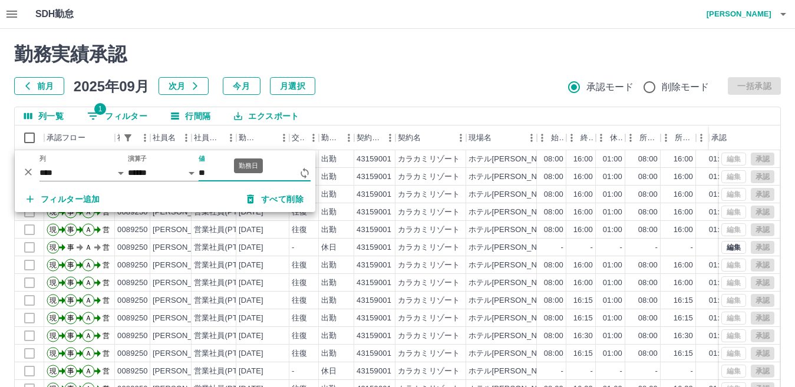
type input "*"
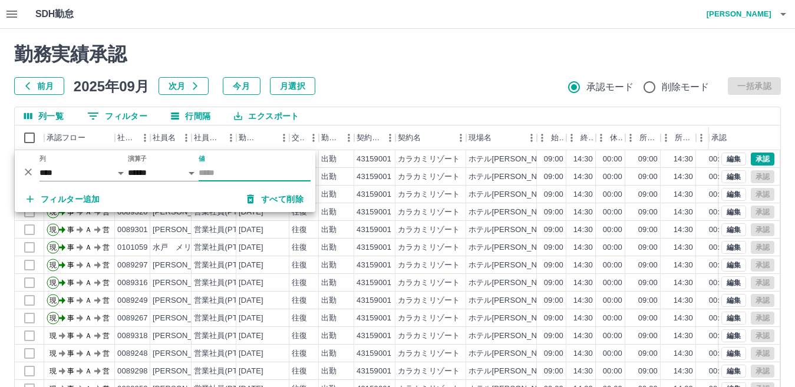
click at [351, 120] on div "列一覧 0 フィルター 行間隔 エクスポート" at bounding box center [397, 116] width 765 height 18
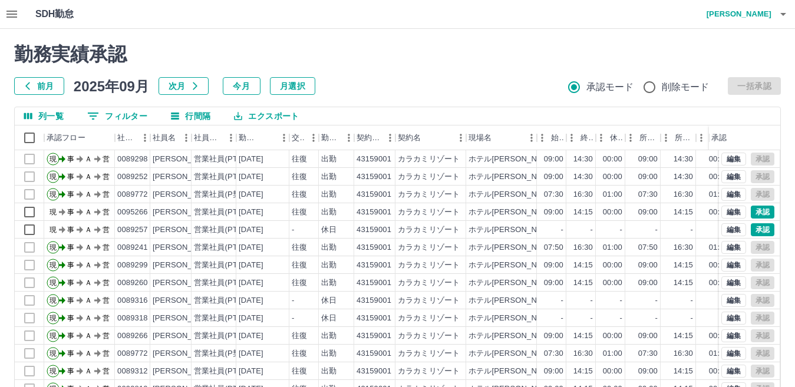
scroll to position [130, 0]
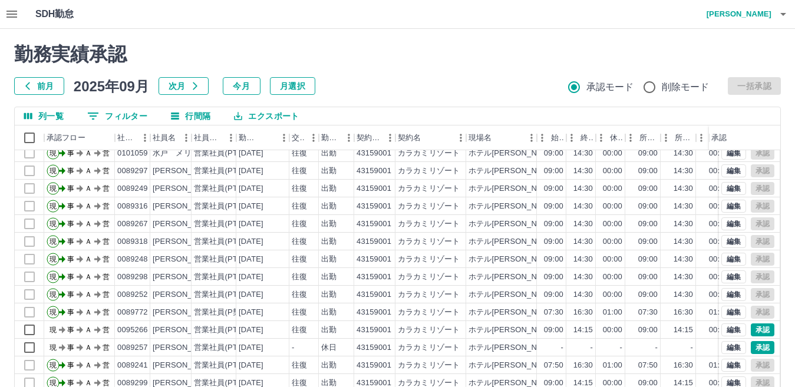
click at [141, 115] on button "0 フィルター" at bounding box center [117, 116] width 79 height 18
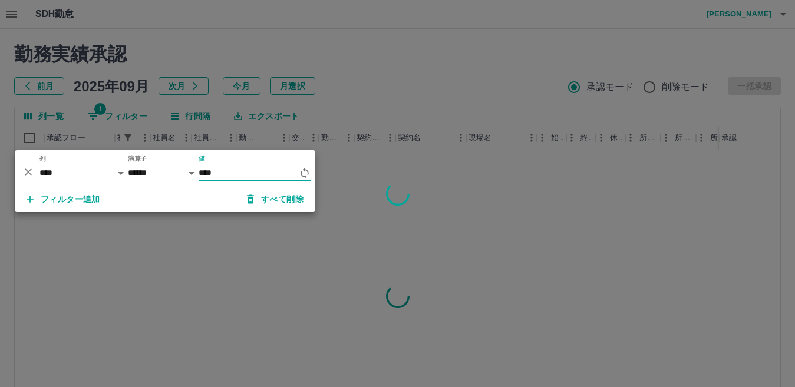
scroll to position [0, 0]
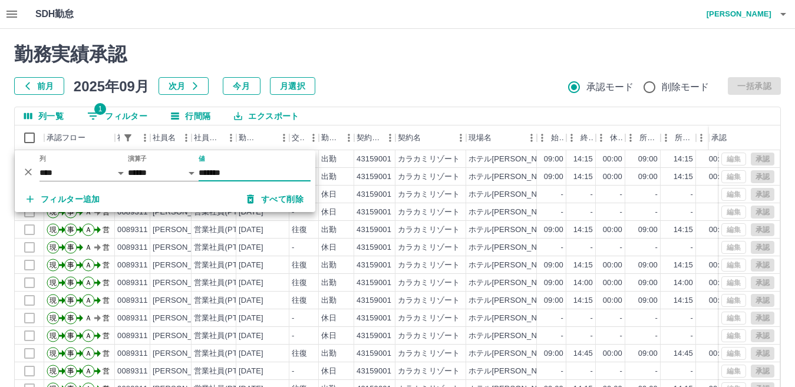
type input "*******"
click at [365, 106] on div "勤務実績承認 前月 [DATE] 次月 今月 月選択 承認モード 削除モード 一括承認 列一覧 1 フィルター 行間隔 エクスポート 承認フロー 社員番号 社…" at bounding box center [397, 263] width 795 height 469
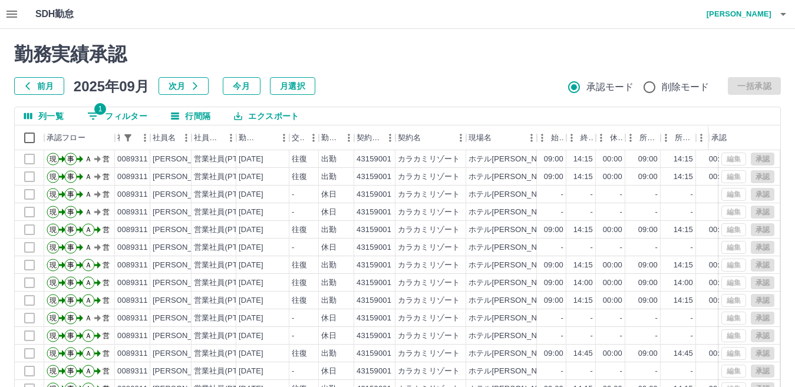
click at [121, 120] on button "1 フィルター" at bounding box center [117, 116] width 79 height 18
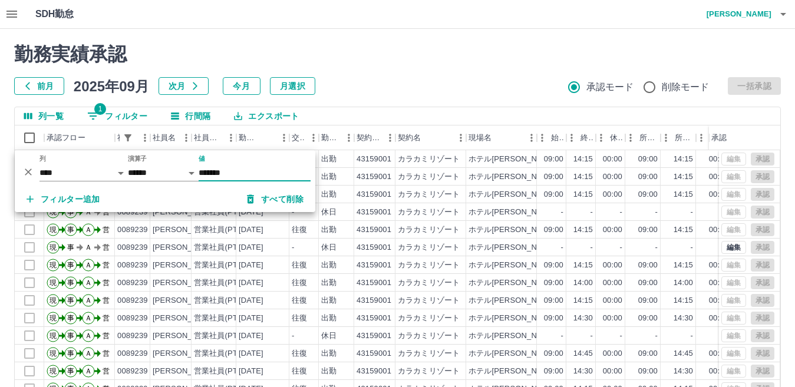
type input "*******"
click at [370, 117] on div "列一覧 1 フィルター 行間隔 エクスポート" at bounding box center [397, 116] width 765 height 18
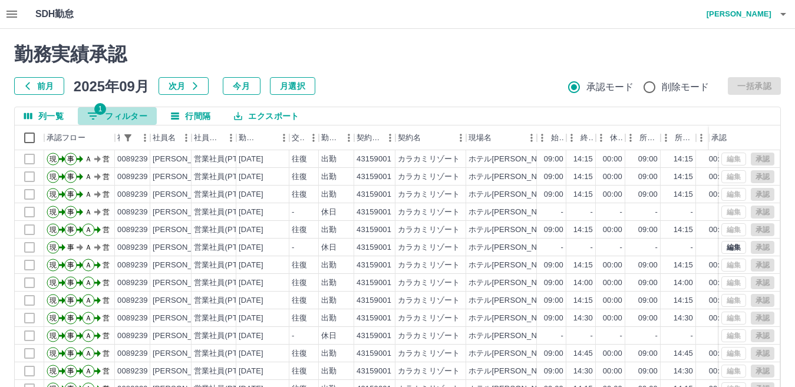
click at [126, 117] on button "1 フィルター" at bounding box center [117, 116] width 79 height 18
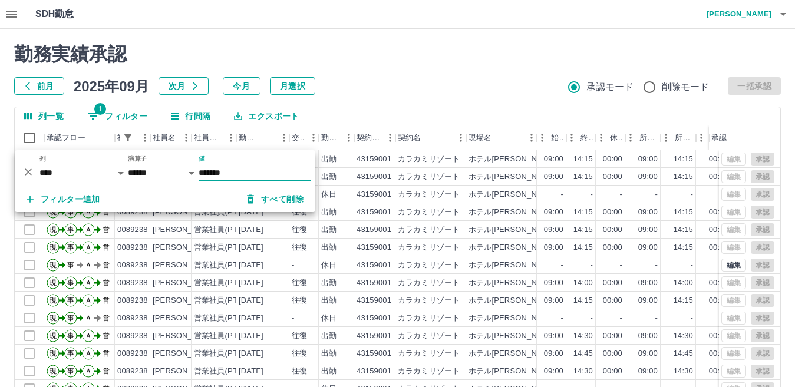
type input "*******"
click at [351, 115] on div "列一覧 1 フィルター 行間隔 エクスポート" at bounding box center [397, 116] width 765 height 18
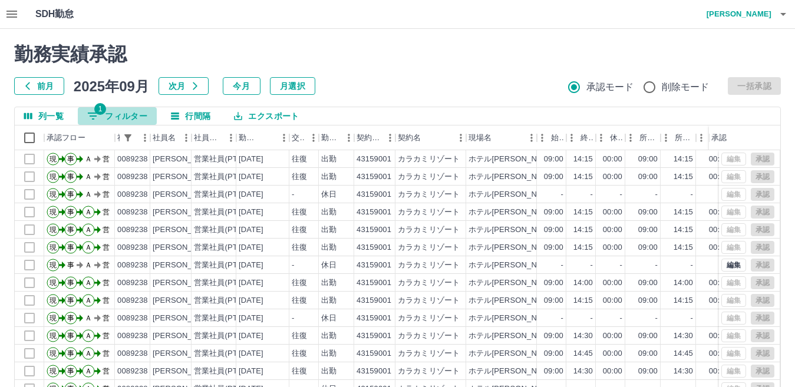
click at [127, 114] on button "1 フィルター" at bounding box center [117, 116] width 79 height 18
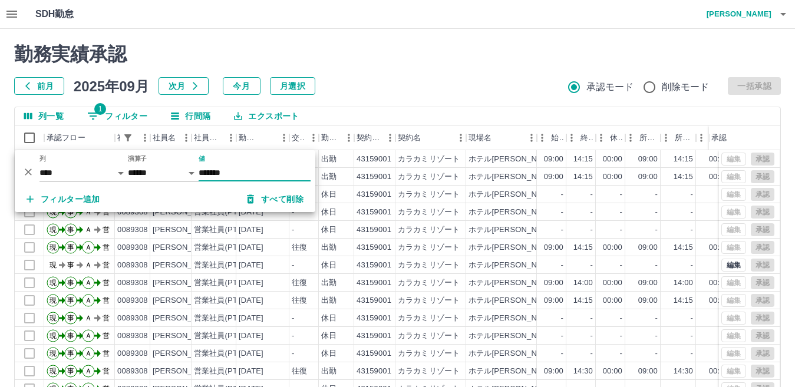
type input "*******"
click at [365, 111] on div "列一覧 1 フィルター 行間隔 エクスポート" at bounding box center [397, 116] width 765 height 18
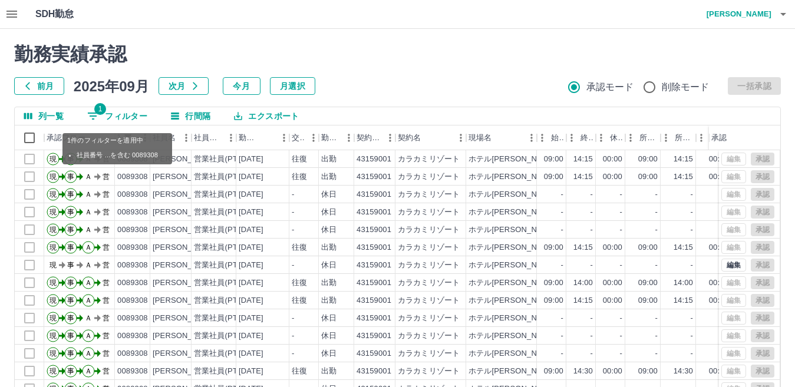
click at [115, 115] on button "1 フィルター" at bounding box center [117, 116] width 79 height 18
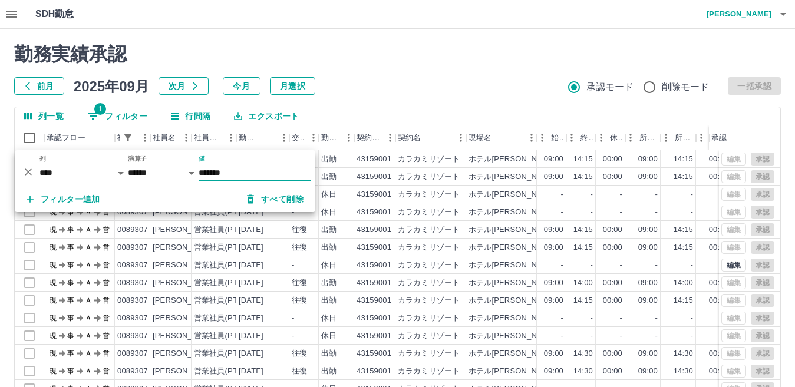
type input "*******"
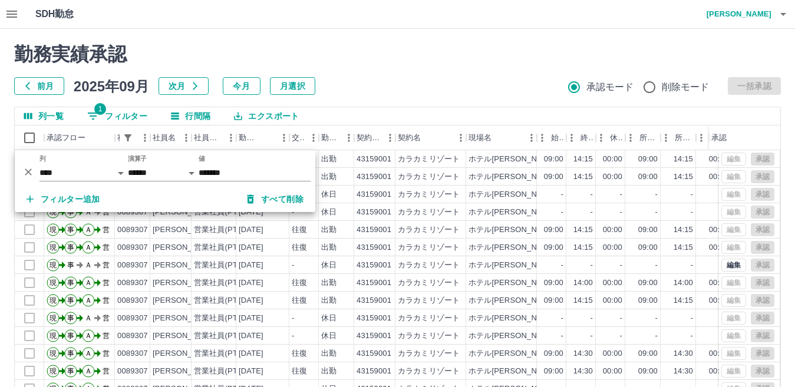
click at [332, 117] on div "列一覧 1 フィルター 行間隔 エクスポート" at bounding box center [397, 116] width 765 height 18
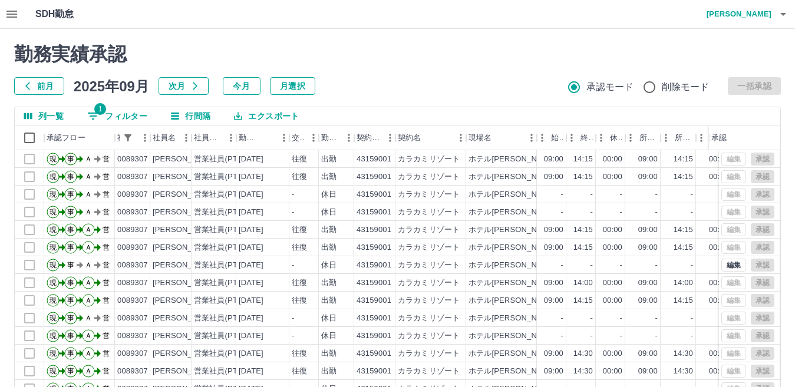
click at [127, 120] on button "1 フィルター" at bounding box center [117, 116] width 79 height 18
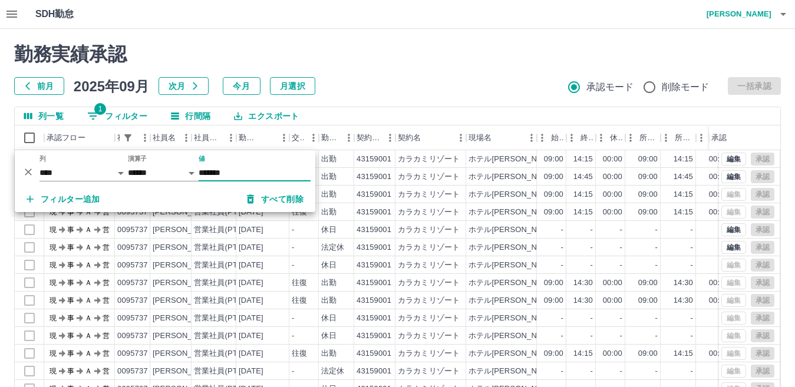
type input "*******"
click at [348, 114] on div "列一覧 1 フィルター 行間隔 エクスポート" at bounding box center [397, 116] width 765 height 18
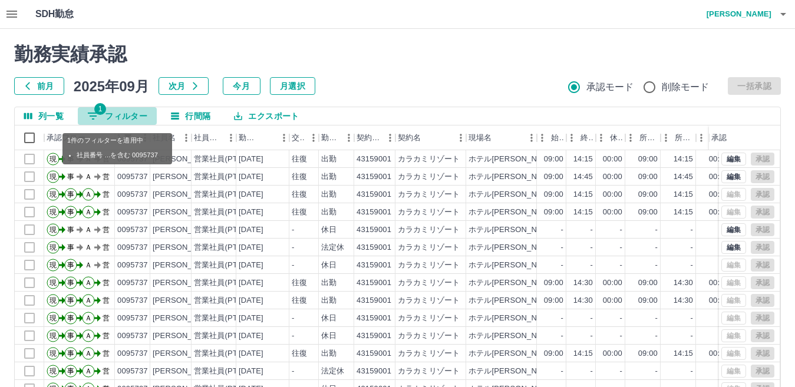
click at [130, 121] on button "1 フィルター" at bounding box center [117, 116] width 79 height 18
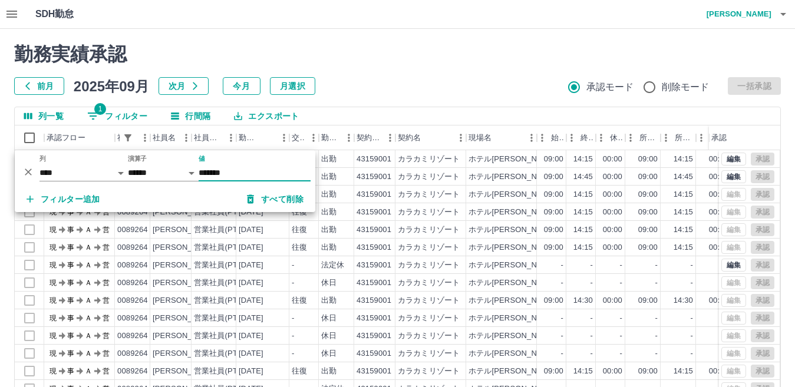
type input "*******"
click at [351, 118] on div "列一覧 1 フィルター 行間隔 エクスポート" at bounding box center [397, 116] width 765 height 18
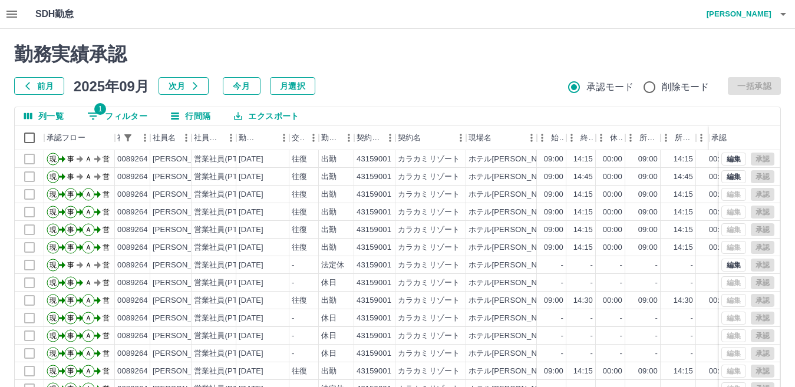
click at [127, 118] on button "1 フィルター" at bounding box center [117, 116] width 79 height 18
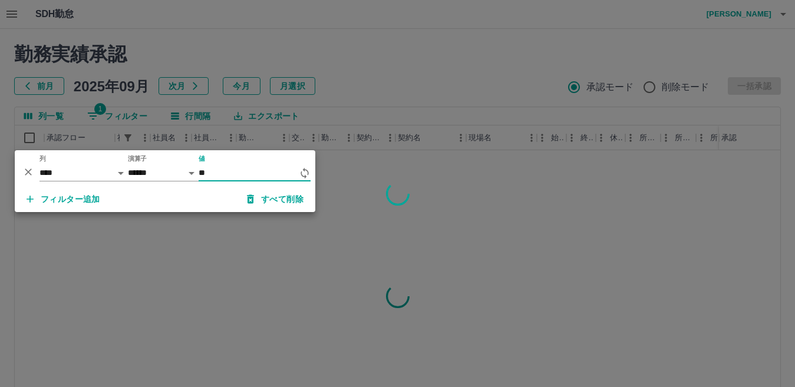
type input "*"
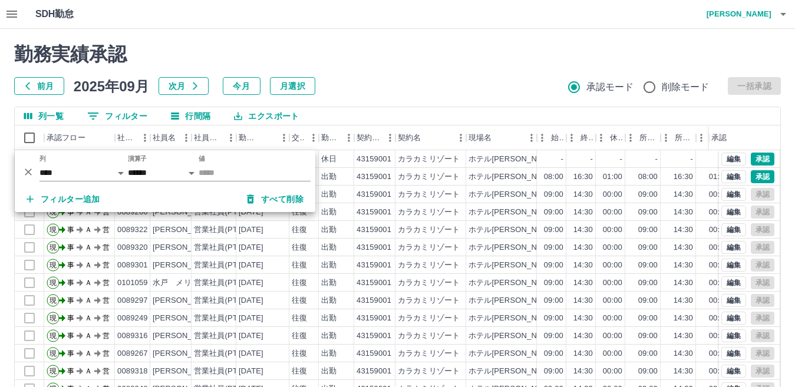
click at [384, 118] on div "列一覧 0 フィルター 行間隔 エクスポート" at bounding box center [397, 116] width 765 height 18
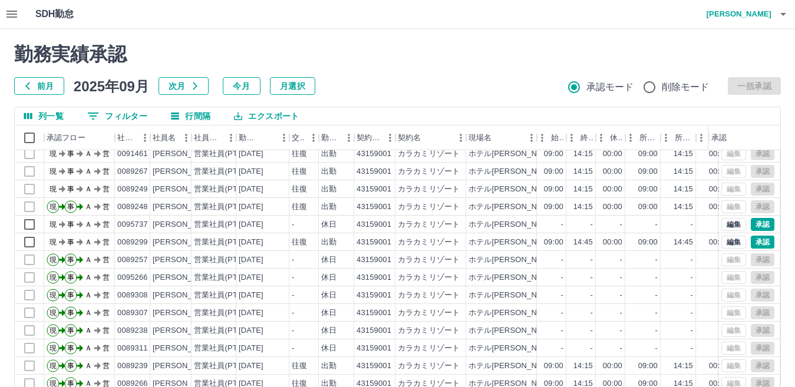
scroll to position [2121, 0]
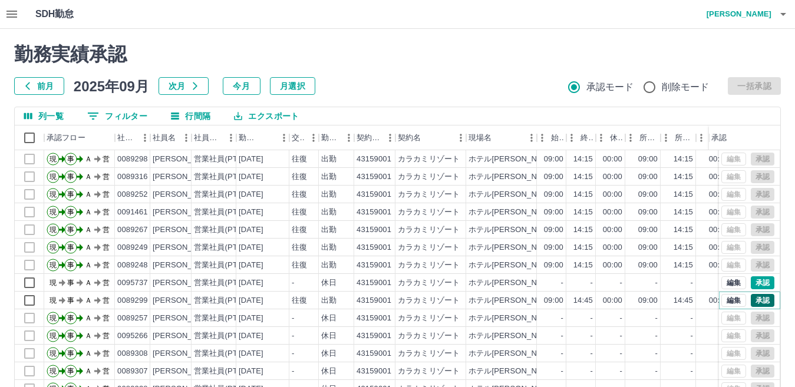
click at [756, 301] on button "承認" at bounding box center [763, 300] width 24 height 13
click at [753, 285] on button "承認" at bounding box center [763, 282] width 24 height 13
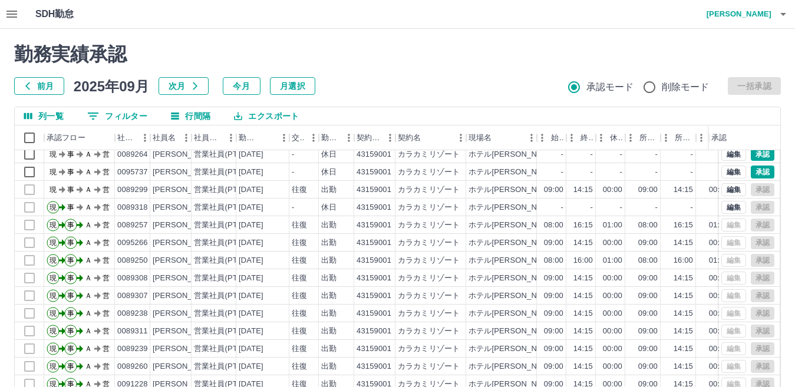
scroll to position [1768, 0]
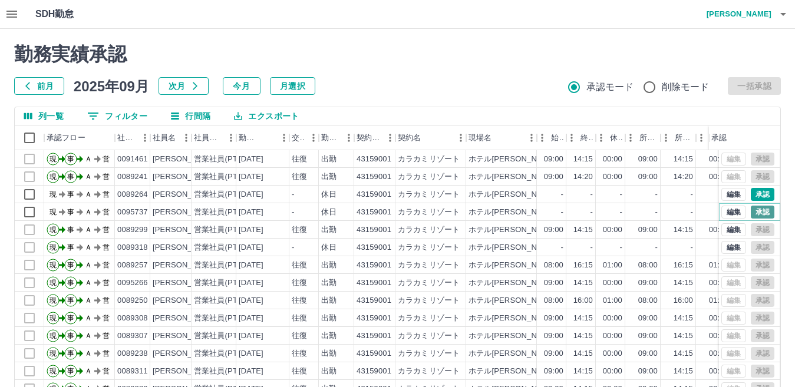
click at [754, 209] on button "承認" at bounding box center [763, 212] width 24 height 13
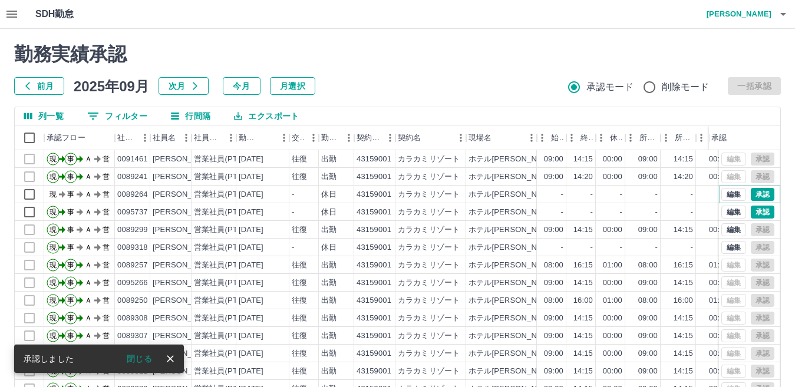
drag, startPoint x: 752, startPoint y: 194, endPoint x: 747, endPoint y: 199, distance: 6.7
click at [751, 194] on button "承認" at bounding box center [763, 194] width 24 height 13
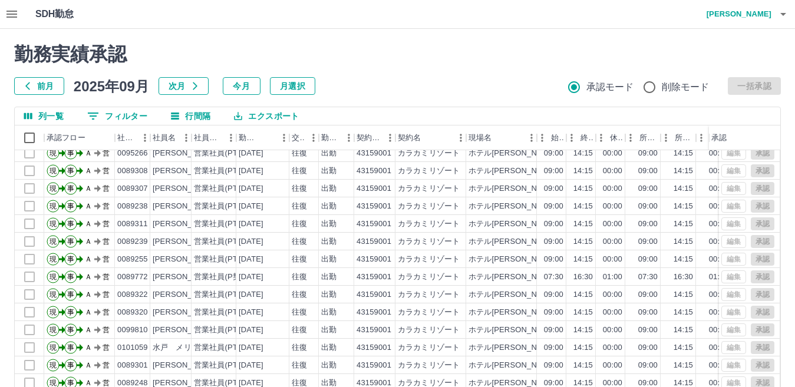
scroll to position [1296, 0]
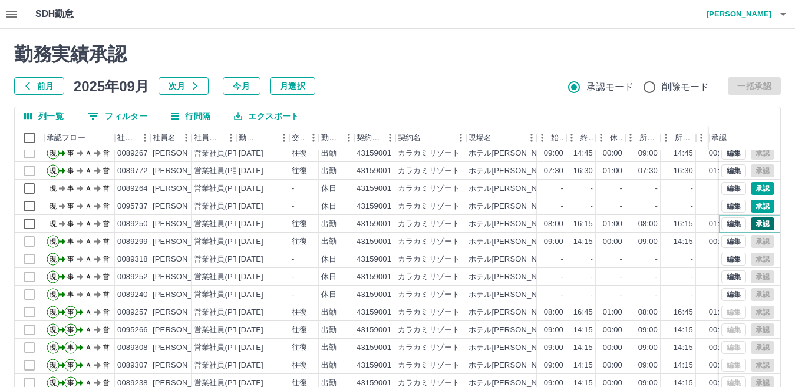
click at [751, 223] on button "承認" at bounding box center [763, 223] width 24 height 13
click at [753, 206] on button "承認" at bounding box center [763, 206] width 24 height 13
click at [750, 190] on div at bounding box center [397, 193] width 795 height 387
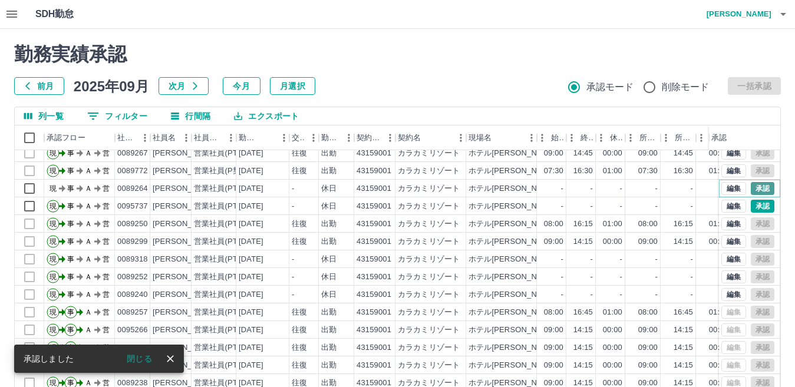
click at [752, 188] on button "承認" at bounding box center [763, 188] width 24 height 13
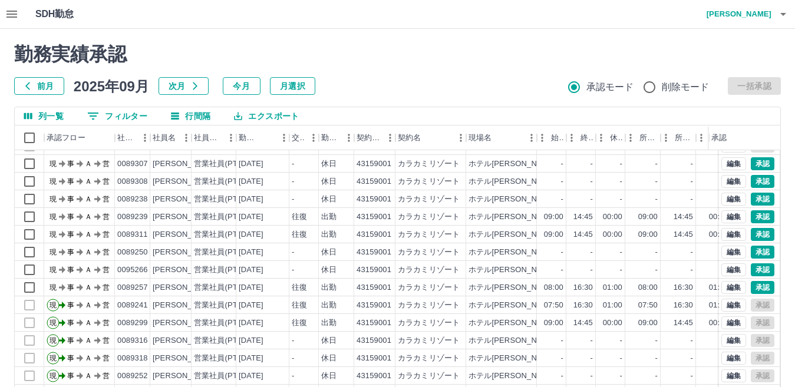
scroll to position [766, 0]
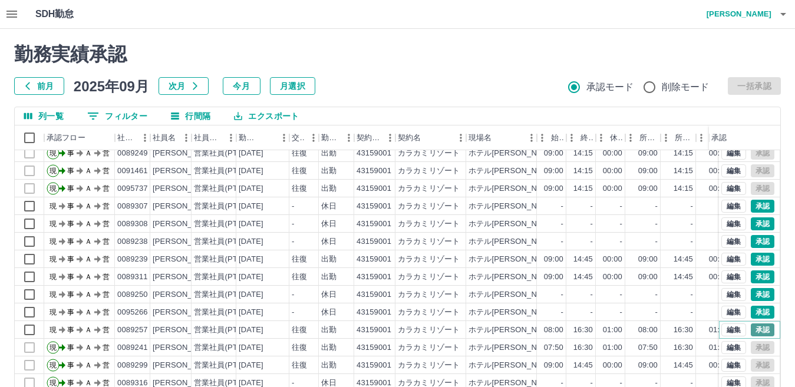
click at [754, 329] on button "承認" at bounding box center [763, 330] width 24 height 13
click at [753, 311] on button "承認" at bounding box center [763, 312] width 24 height 13
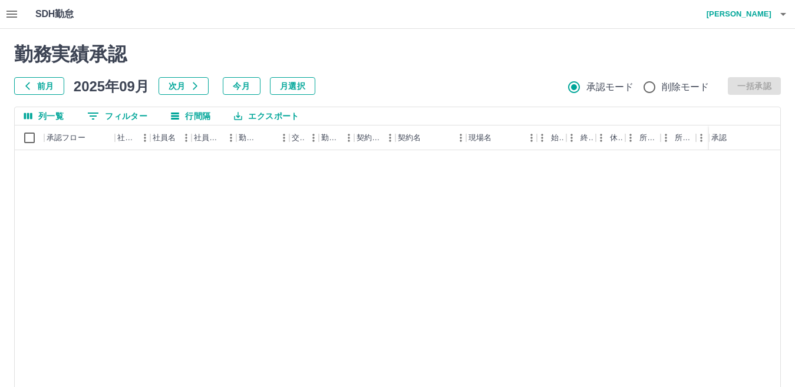
scroll to position [766, 0]
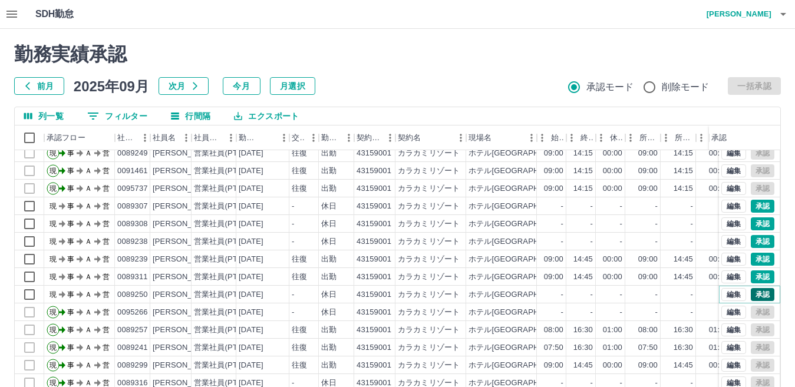
click at [755, 295] on button "承認" at bounding box center [763, 294] width 24 height 13
click at [751, 280] on button "承認" at bounding box center [763, 276] width 24 height 13
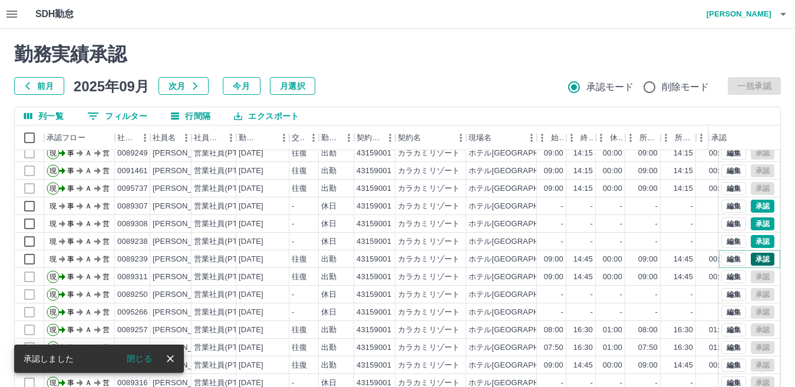
click at [751, 260] on button "承認" at bounding box center [763, 259] width 24 height 13
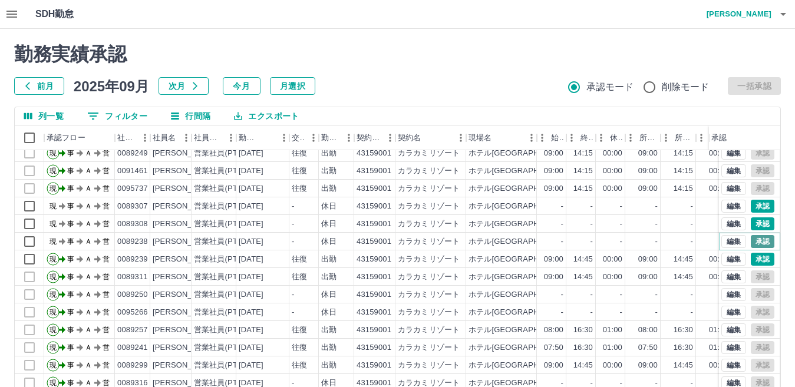
click at [751, 243] on button "承認" at bounding box center [763, 241] width 24 height 13
click at [751, 226] on button "承認" at bounding box center [763, 223] width 24 height 13
click at [752, 208] on button "承認" at bounding box center [763, 206] width 24 height 13
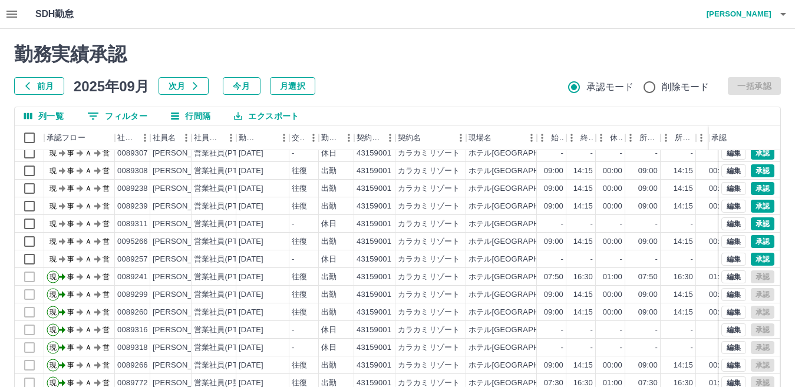
scroll to position [354, 0]
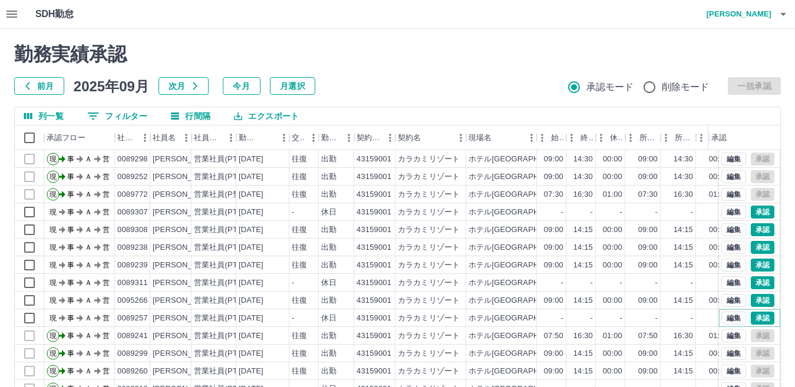
click at [752, 319] on button "承認" at bounding box center [763, 318] width 24 height 13
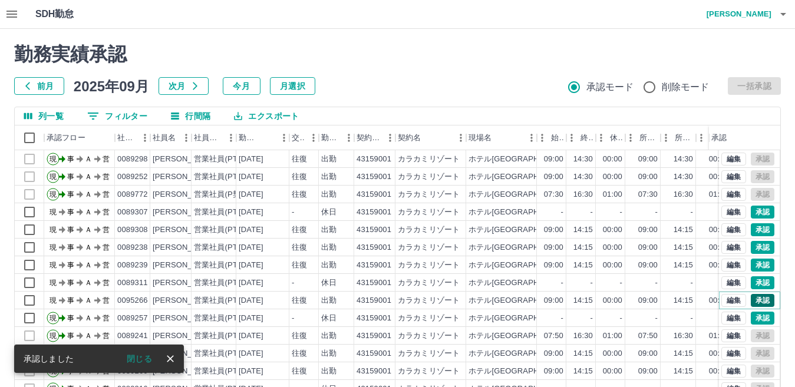
click at [753, 300] on button "承認" at bounding box center [763, 300] width 24 height 13
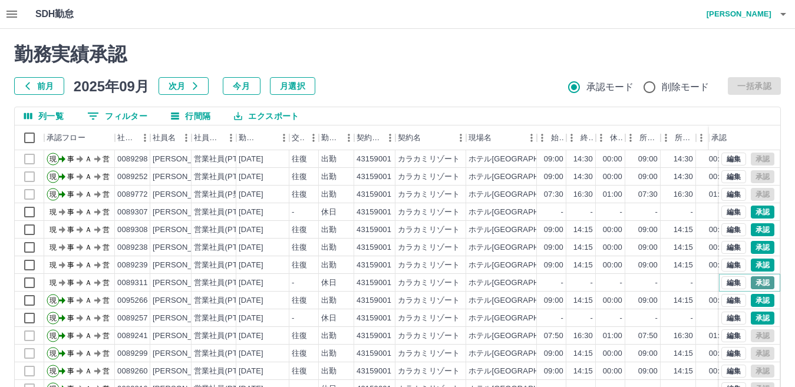
click at [753, 283] on button "承認" at bounding box center [763, 282] width 24 height 13
click at [754, 265] on button "承認" at bounding box center [763, 265] width 24 height 13
click at [751, 247] on button "承認" at bounding box center [763, 247] width 24 height 13
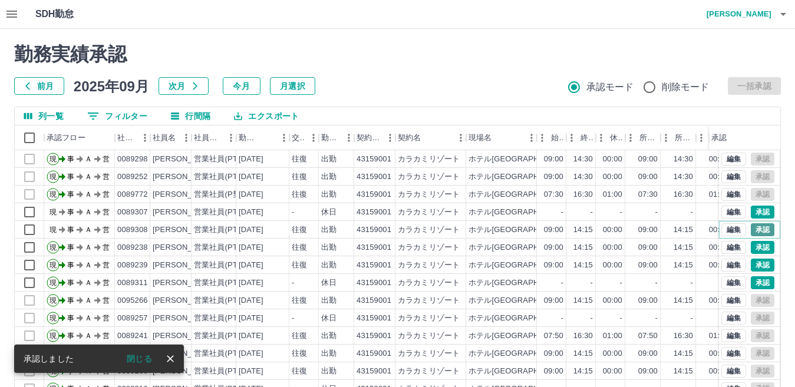
click at [754, 230] on button "承認" at bounding box center [763, 229] width 24 height 13
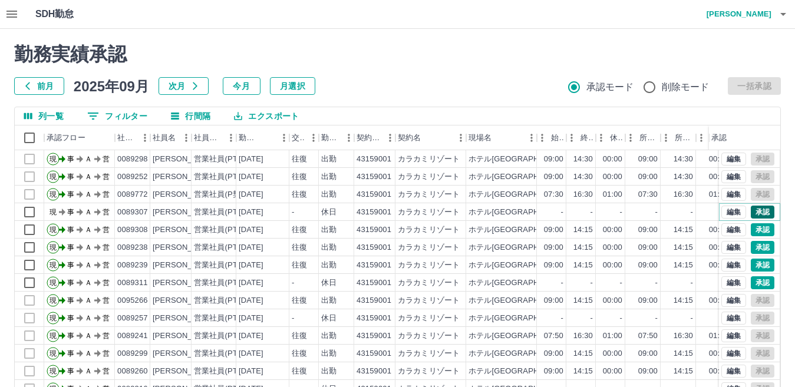
click at [753, 216] on button "承認" at bounding box center [763, 212] width 24 height 13
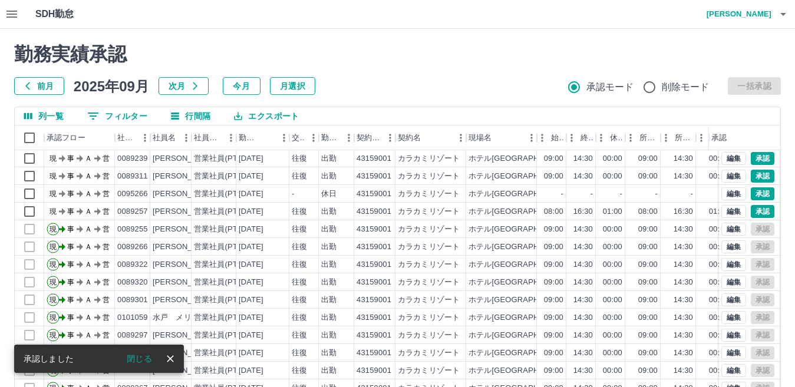
scroll to position [0, 0]
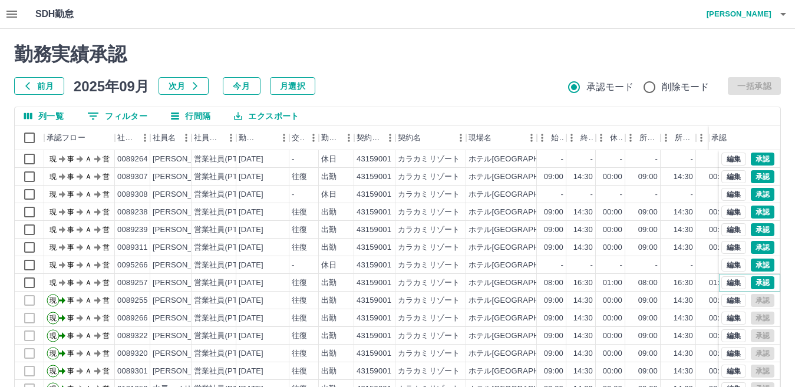
click at [753, 283] on button "承認" at bounding box center [763, 282] width 24 height 13
click at [754, 267] on button "承認" at bounding box center [763, 265] width 24 height 13
click at [753, 249] on button "承認" at bounding box center [763, 247] width 24 height 13
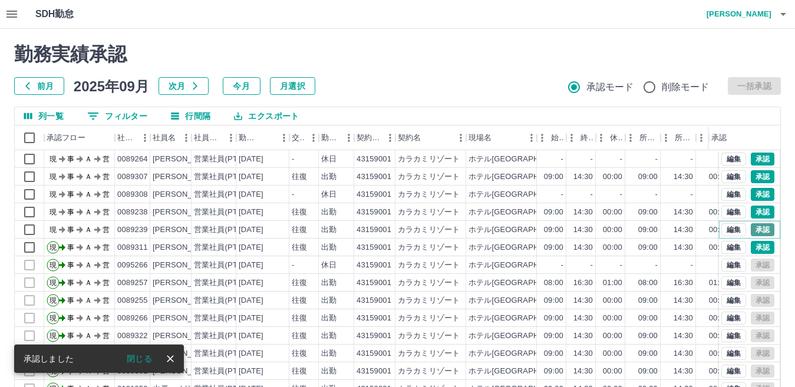
click at [752, 230] on button "承認" at bounding box center [763, 229] width 24 height 13
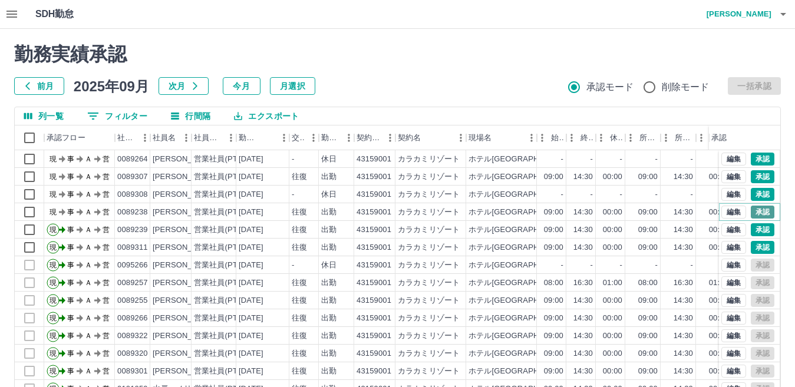
click at [752, 213] on button "承認" at bounding box center [763, 212] width 24 height 13
click at [751, 194] on button "承認" at bounding box center [763, 194] width 24 height 13
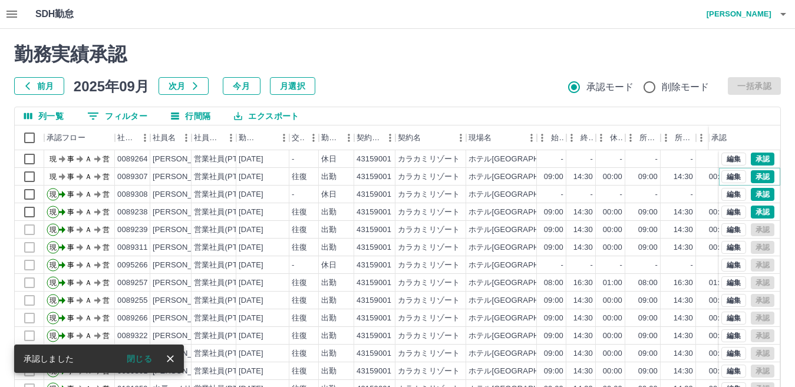
click at [751, 177] on button "承認" at bounding box center [763, 176] width 24 height 13
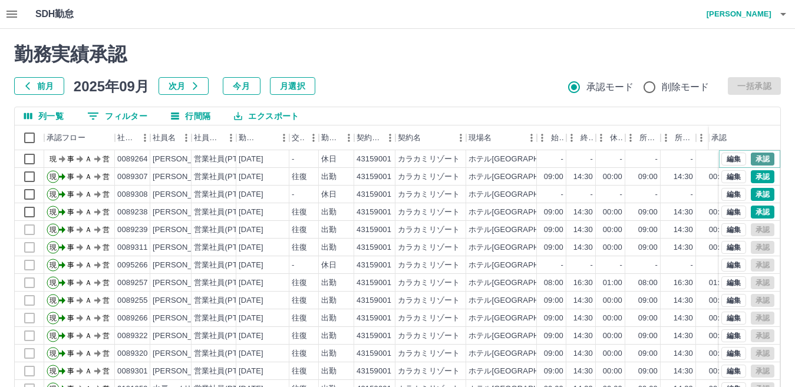
click at [754, 154] on button "承認" at bounding box center [763, 159] width 24 height 13
click at [748, 14] on h4 "[PERSON_NAME]" at bounding box center [736, 14] width 71 height 28
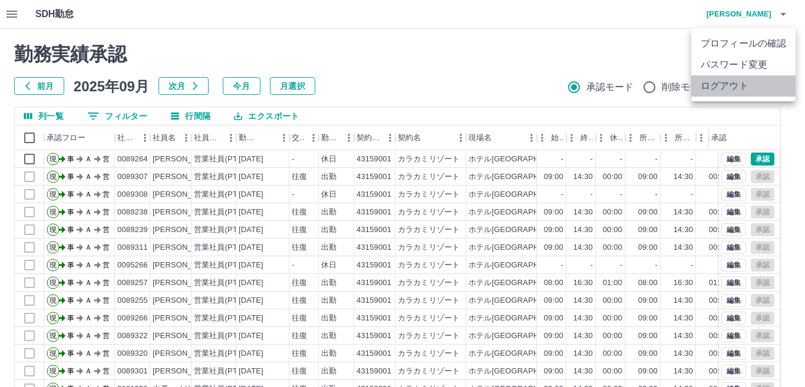
click at [727, 87] on li "ログアウト" at bounding box center [743, 85] width 104 height 21
